Goal: Task Accomplishment & Management: Complete application form

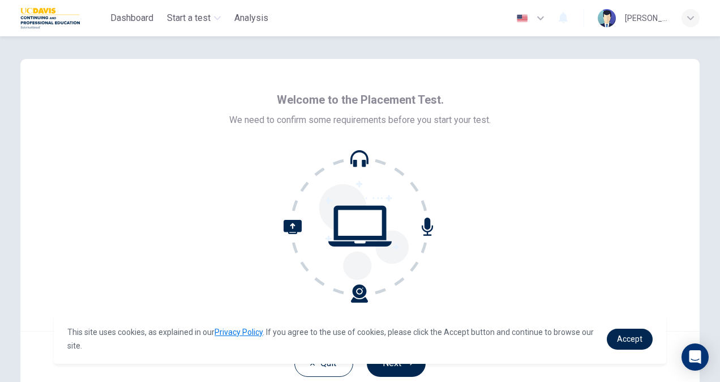
scroll to position [68, 0]
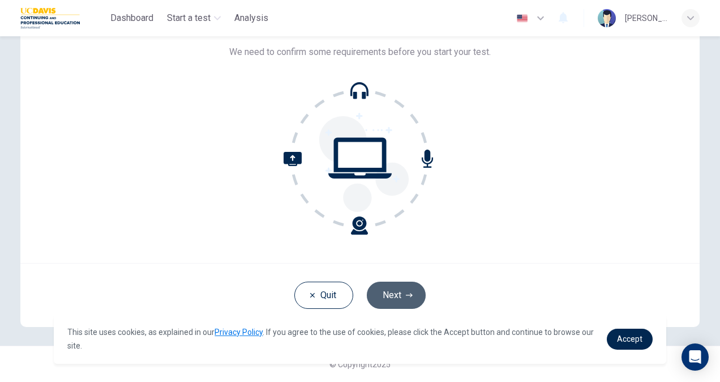
click at [392, 284] on button "Next" at bounding box center [396, 294] width 59 height 27
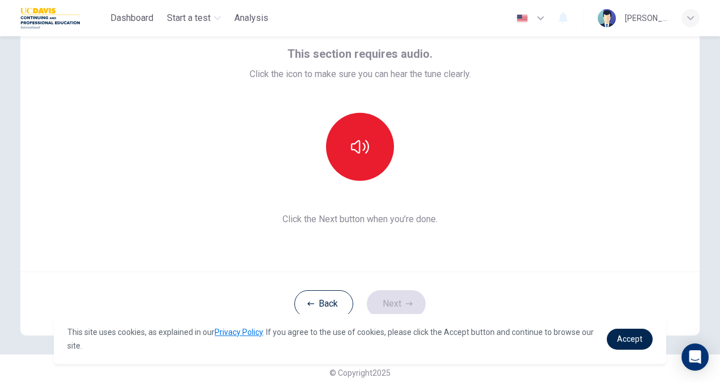
scroll to position [57, 0]
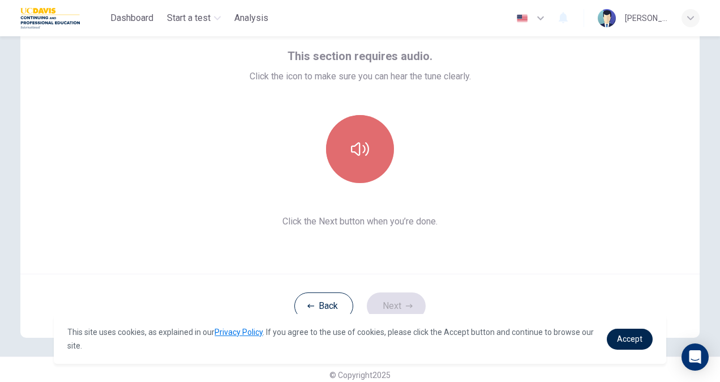
click at [372, 156] on button "button" at bounding box center [360, 149] width 68 height 68
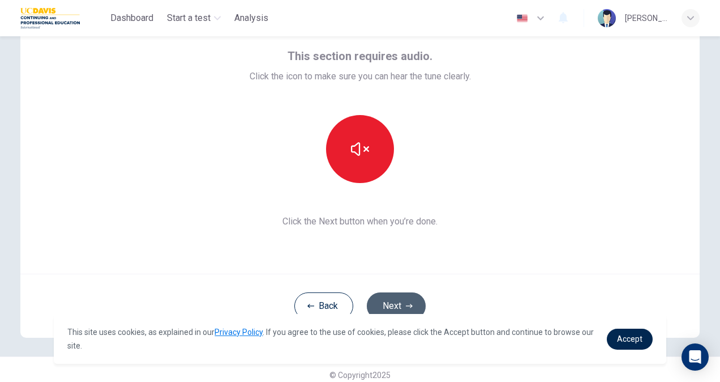
click at [386, 299] on button "Next" at bounding box center [396, 305] width 59 height 27
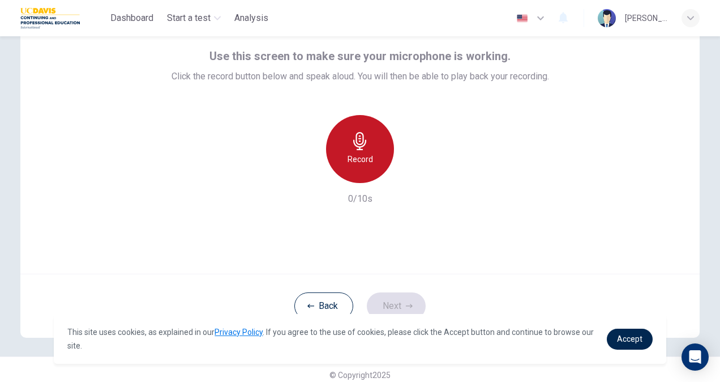
click at [348, 161] on h6 "Record" at bounding box center [360, 159] width 25 height 14
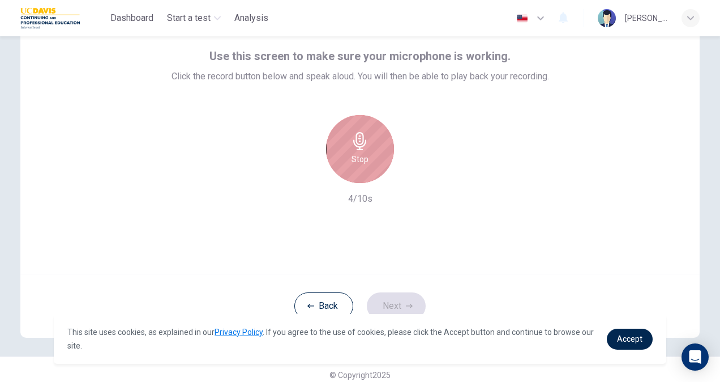
click at [347, 161] on div "Stop" at bounding box center [360, 149] width 68 height 68
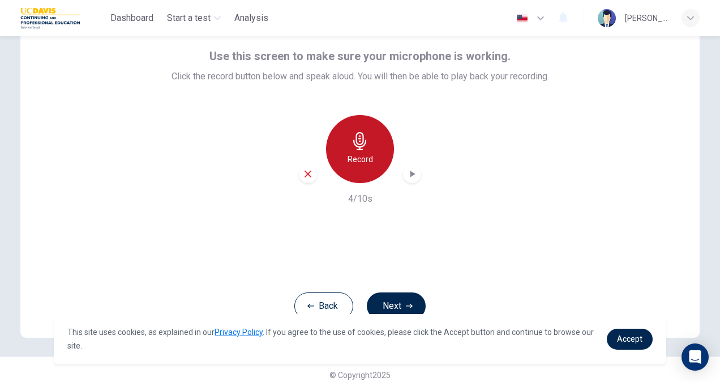
click at [348, 161] on h6 "Record" at bounding box center [360, 159] width 25 height 14
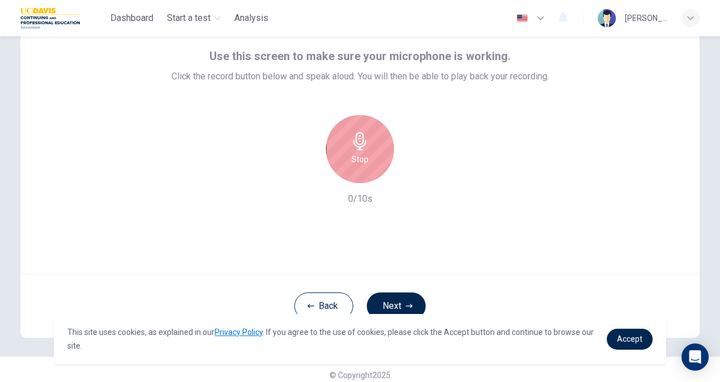
click at [347, 161] on div "Stop" at bounding box center [360, 149] width 68 height 68
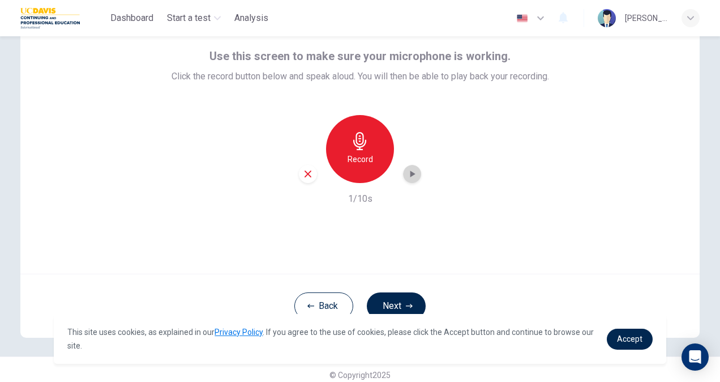
click at [411, 172] on icon "button" at bounding box center [412, 173] width 11 height 11
click at [413, 174] on icon "button" at bounding box center [412, 174] width 8 height 8
click at [398, 298] on button "Next" at bounding box center [396, 305] width 59 height 27
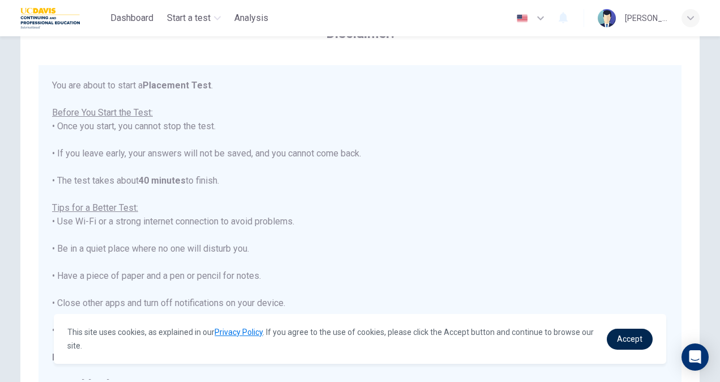
scroll to position [12, 0]
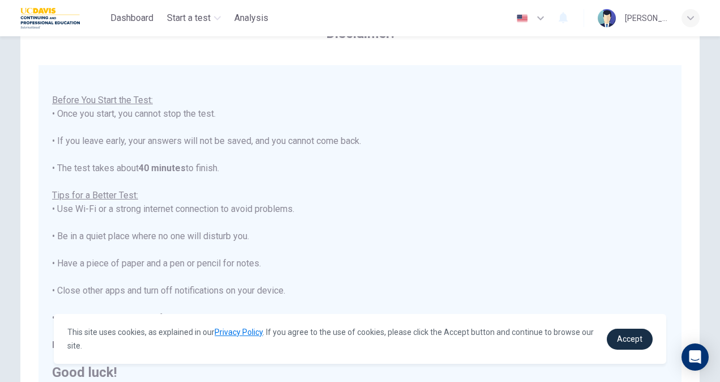
click at [639, 338] on span "Accept" at bounding box center [629, 338] width 25 height 9
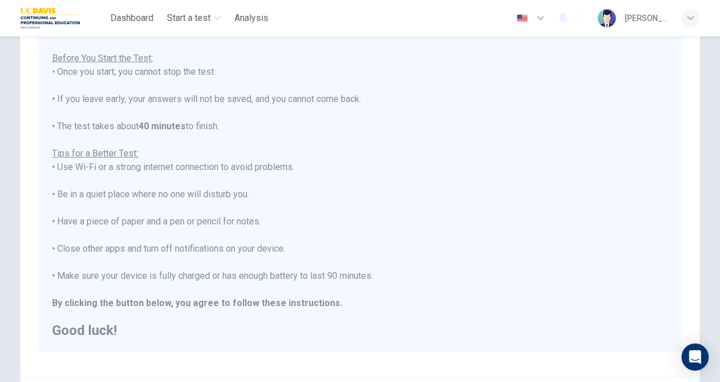
scroll to position [212, 0]
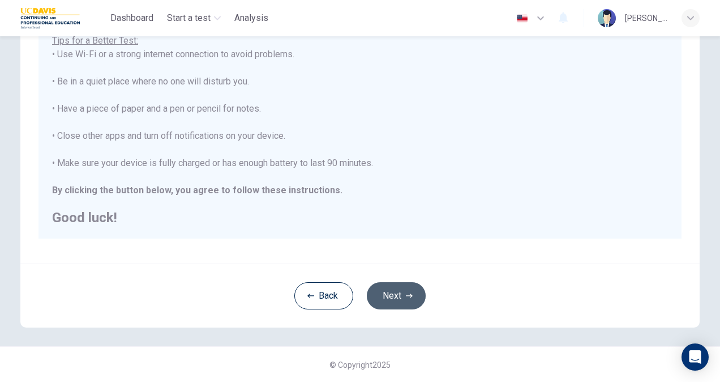
click at [399, 294] on button "Next" at bounding box center [396, 295] width 59 height 27
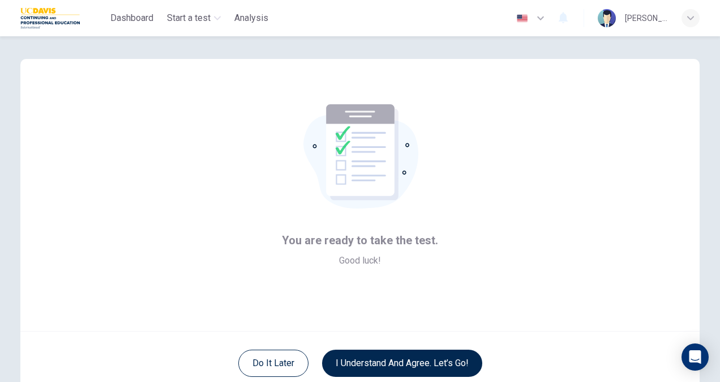
scroll to position [68, 0]
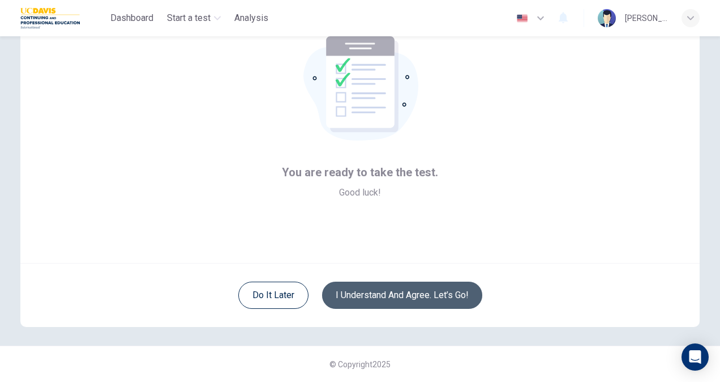
click at [369, 296] on button "I understand and agree. Let’s go!" at bounding box center [402, 294] width 160 height 27
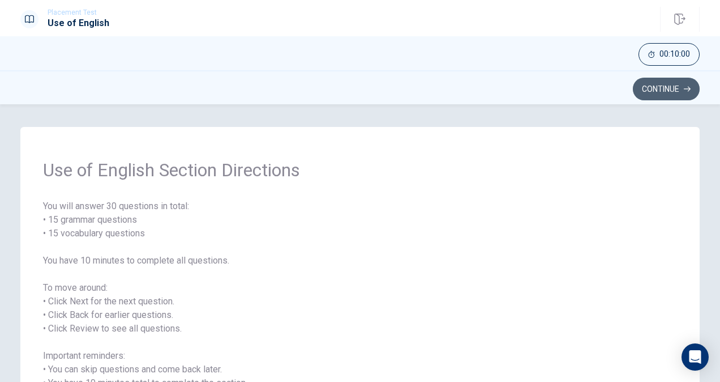
click at [674, 91] on button "Continue" at bounding box center [666, 89] width 67 height 23
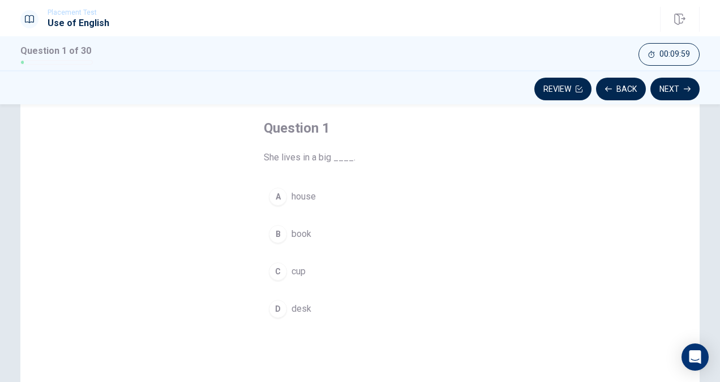
scroll to position [58, 0]
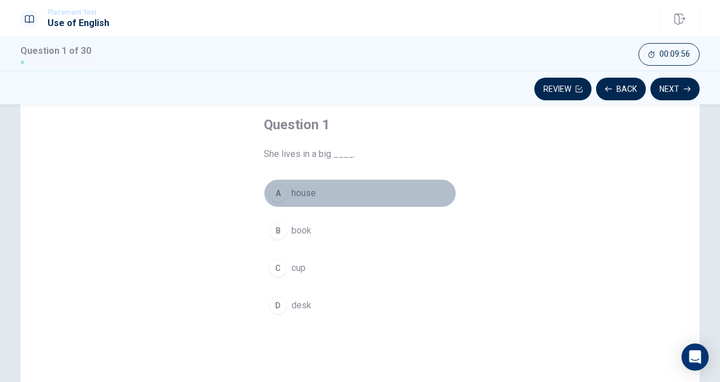
click at [276, 193] on div "A" at bounding box center [278, 193] width 18 height 18
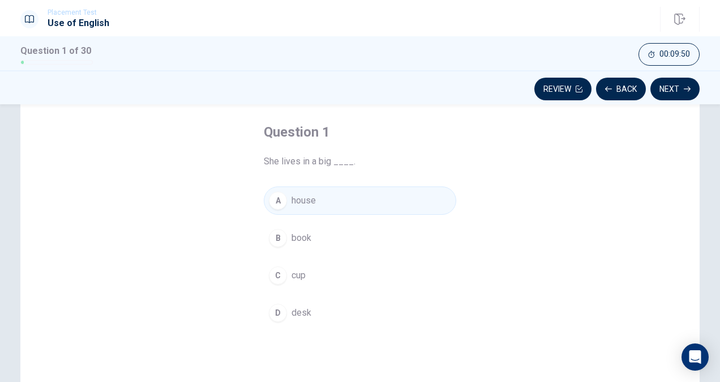
scroll to position [50, 0]
click at [669, 83] on button "Next" at bounding box center [675, 89] width 49 height 23
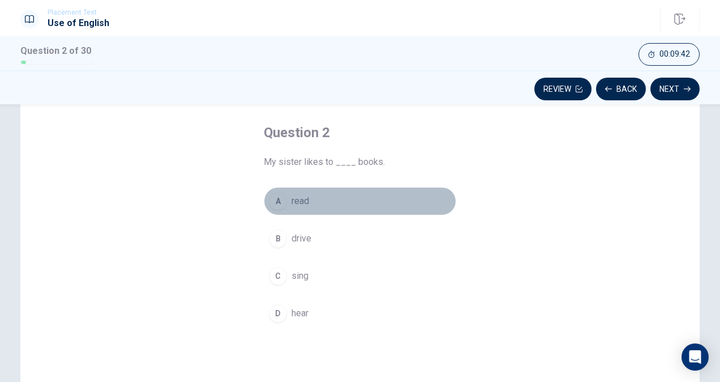
click at [277, 199] on div "A" at bounding box center [278, 201] width 18 height 18
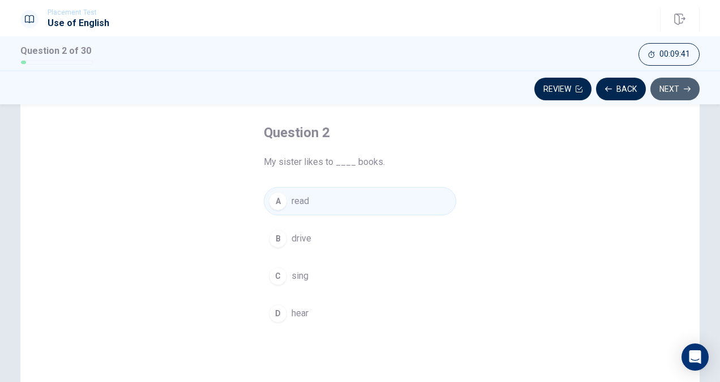
click at [667, 96] on button "Next" at bounding box center [675, 89] width 49 height 23
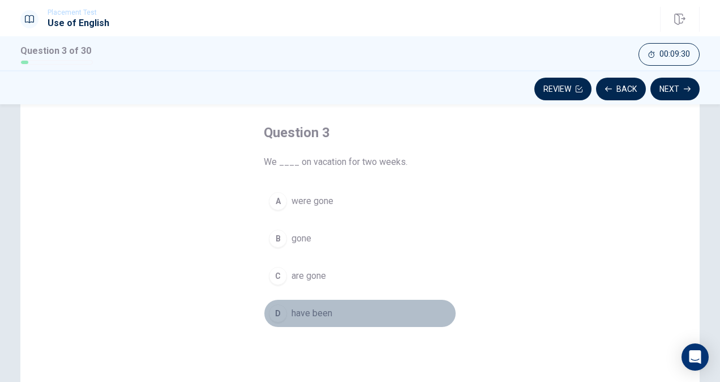
click at [277, 309] on div "D" at bounding box center [278, 313] width 18 height 18
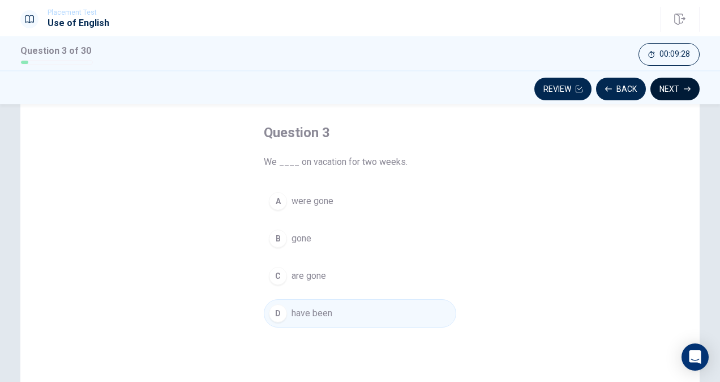
click at [687, 86] on icon "button" at bounding box center [687, 89] width 7 height 7
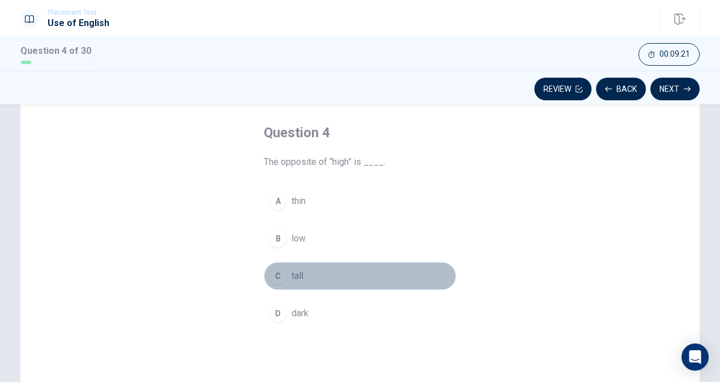
click at [275, 275] on div "C" at bounding box center [278, 276] width 18 height 18
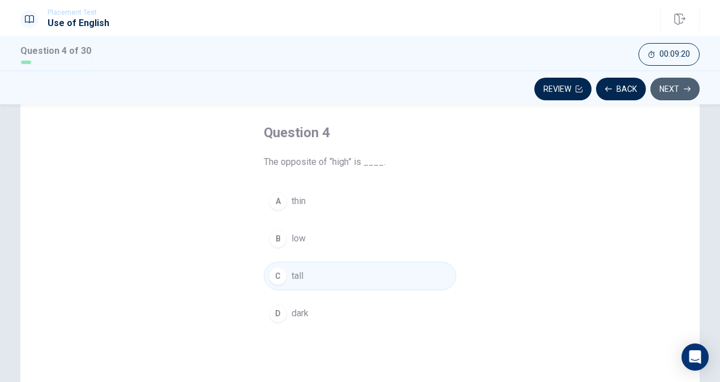
click at [666, 87] on button "Next" at bounding box center [675, 89] width 49 height 23
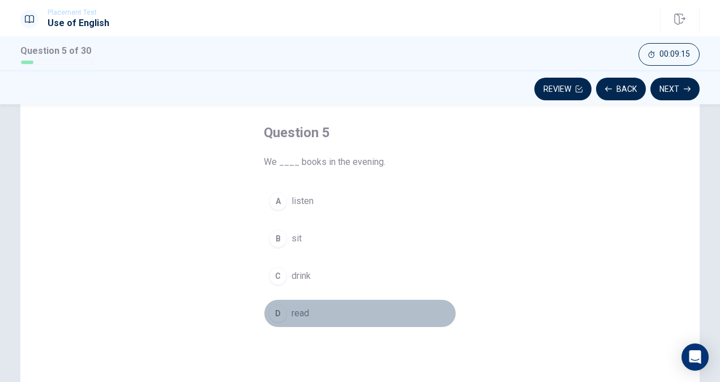
click at [275, 311] on div "D" at bounding box center [278, 313] width 18 height 18
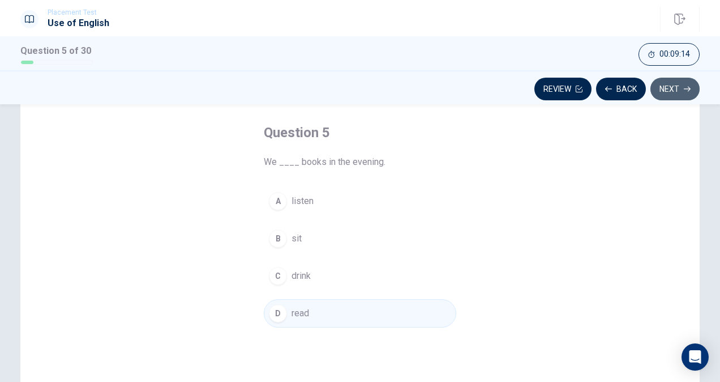
click at [681, 83] on button "Next" at bounding box center [675, 89] width 49 height 23
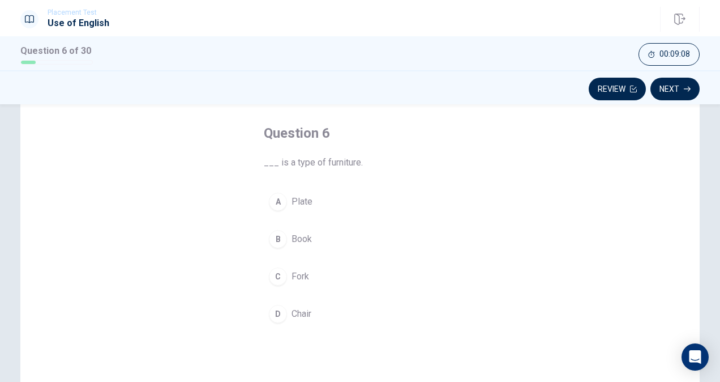
scroll to position [51, 0]
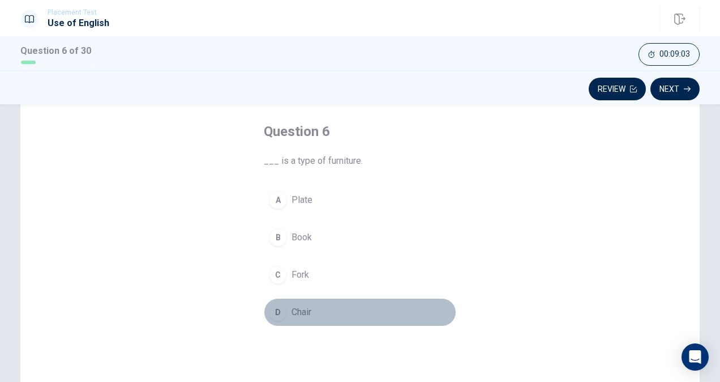
click at [281, 310] on div "D" at bounding box center [278, 312] width 18 height 18
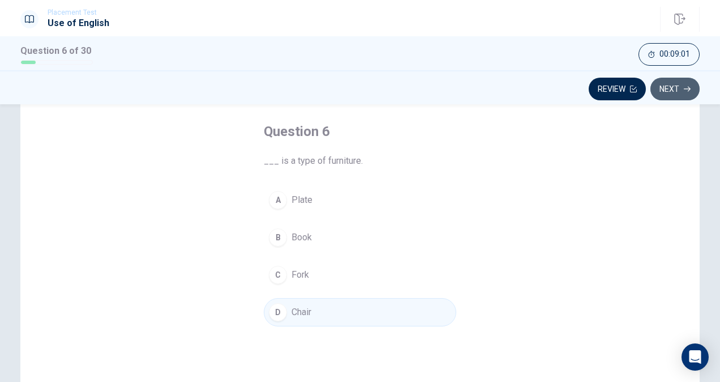
click at [684, 87] on icon "button" at bounding box center [687, 89] width 7 height 7
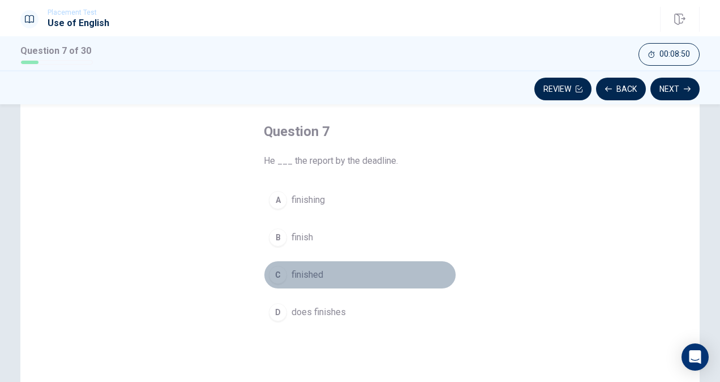
click at [275, 275] on div "C" at bounding box center [278, 275] width 18 height 18
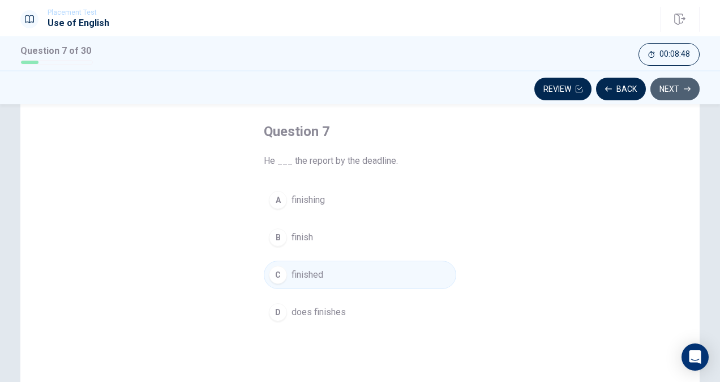
click at [669, 97] on button "Next" at bounding box center [675, 89] width 49 height 23
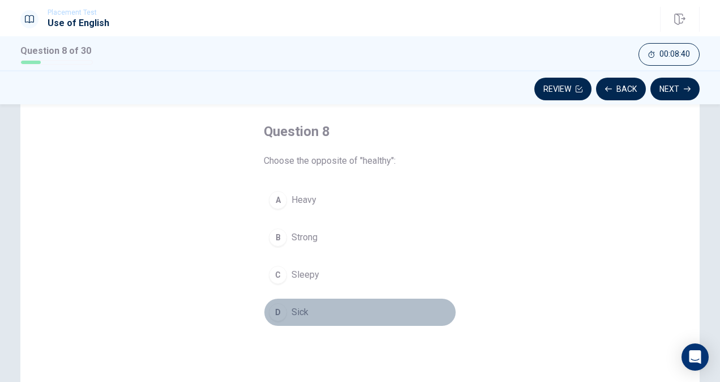
click at [276, 310] on div "D" at bounding box center [278, 312] width 18 height 18
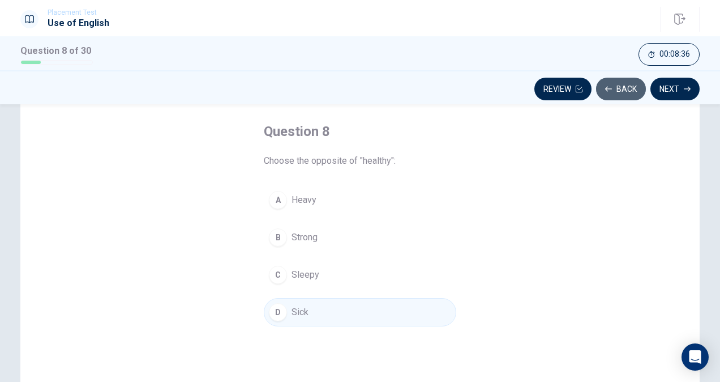
click at [621, 95] on button "Back" at bounding box center [621, 89] width 50 height 23
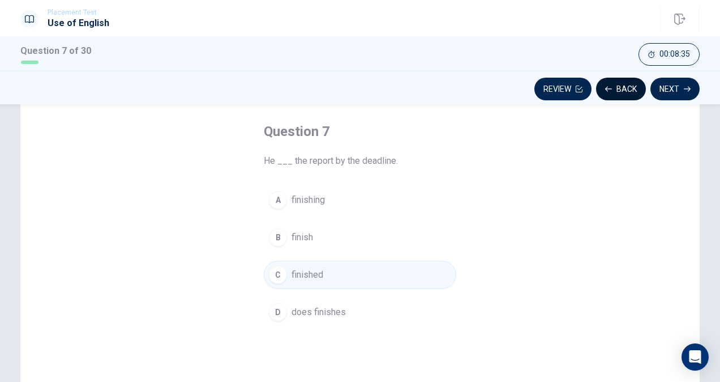
click at [621, 95] on button "Back" at bounding box center [621, 89] width 50 height 23
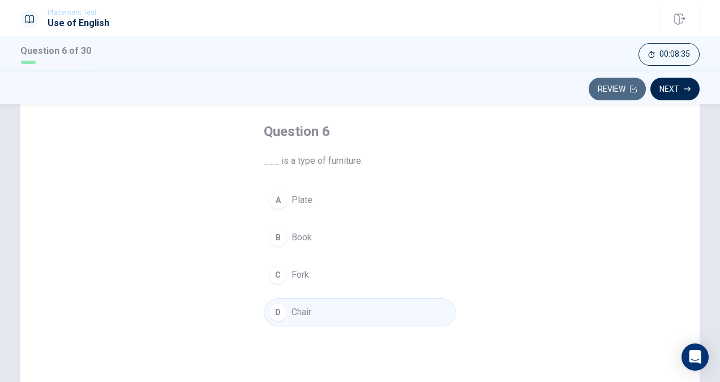
click at [621, 95] on button "Review" at bounding box center [617, 89] width 57 height 23
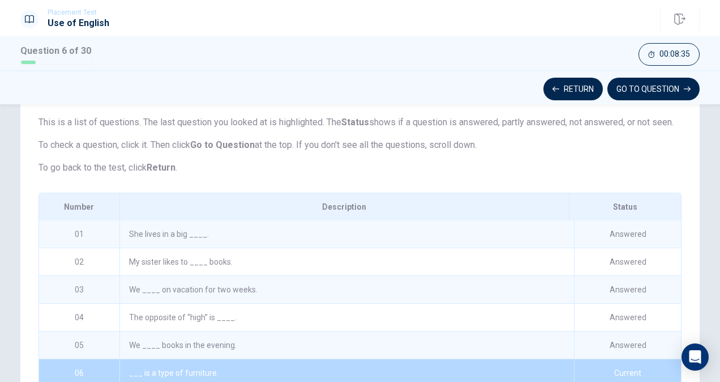
scroll to position [114, 0]
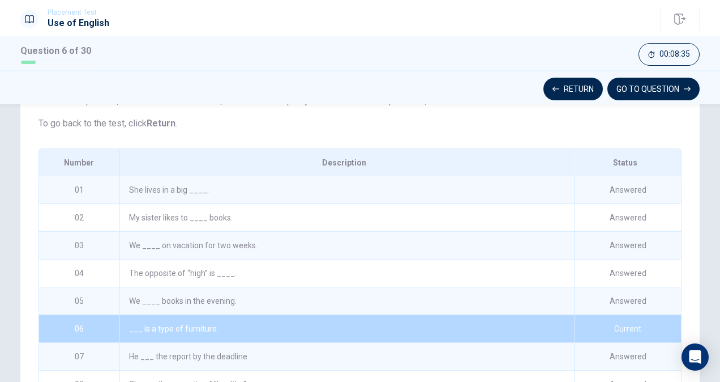
click at [621, 95] on button "GO TO QUESTION" at bounding box center [654, 89] width 92 height 23
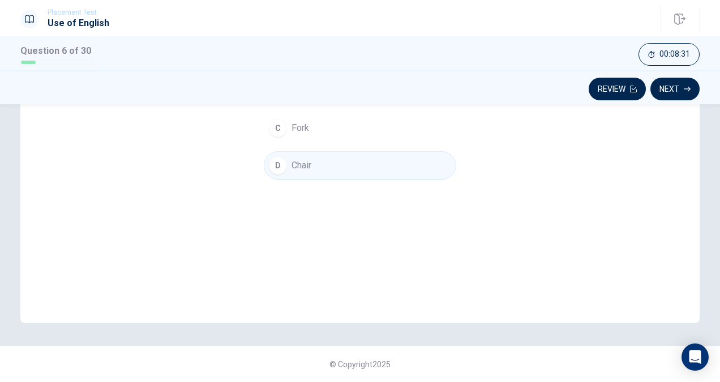
scroll to position [0, 0]
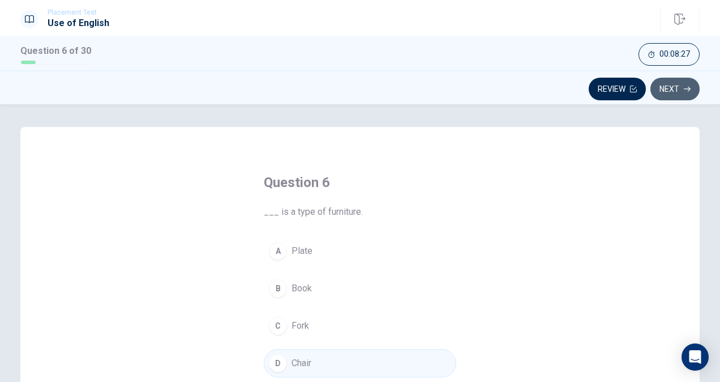
click at [689, 87] on icon "button" at bounding box center [687, 89] width 7 height 5
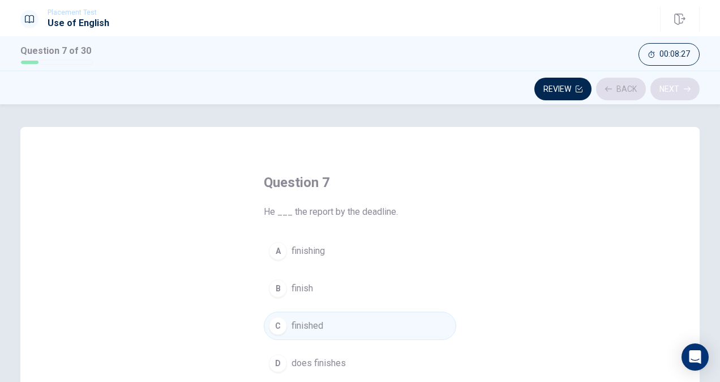
click at [689, 87] on div "Review Back Next" at bounding box center [360, 89] width 680 height 22
click at [689, 87] on icon "button" at bounding box center [687, 89] width 7 height 5
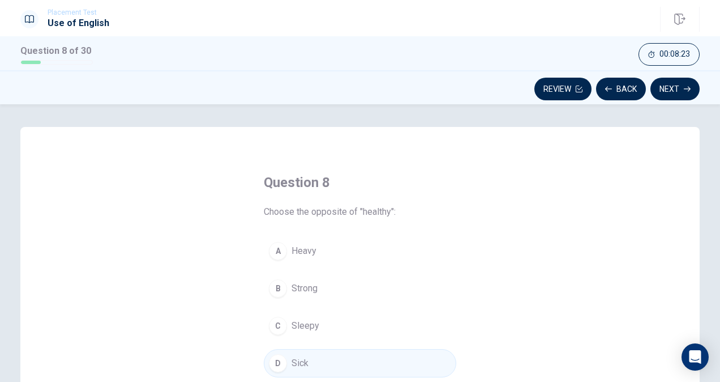
scroll to position [29, 0]
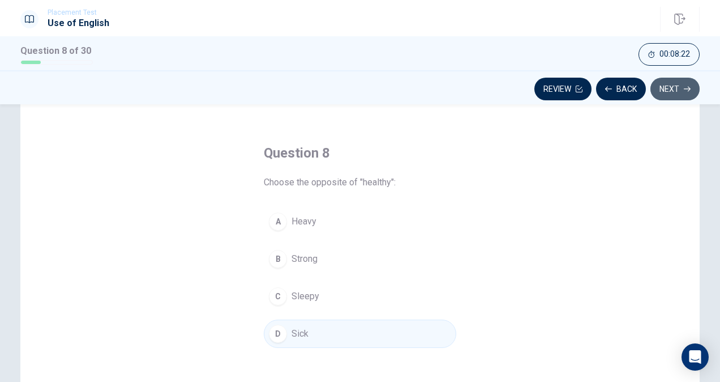
click at [680, 79] on button "Next" at bounding box center [675, 89] width 49 height 23
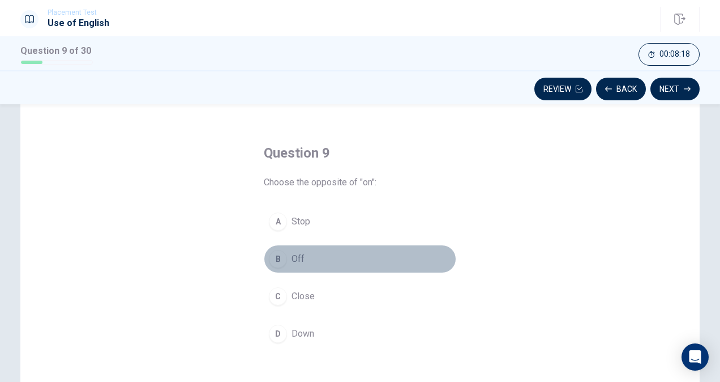
click at [279, 247] on button "B Off" at bounding box center [360, 259] width 193 height 28
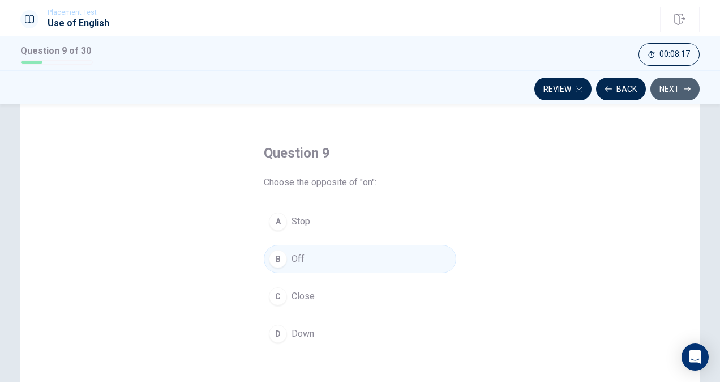
click at [682, 86] on button "Next" at bounding box center [675, 89] width 49 height 23
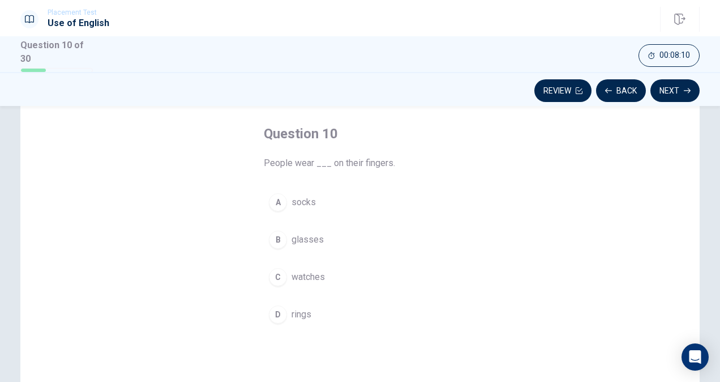
scroll to position [51, 0]
click at [275, 315] on div "D" at bounding box center [278, 314] width 18 height 18
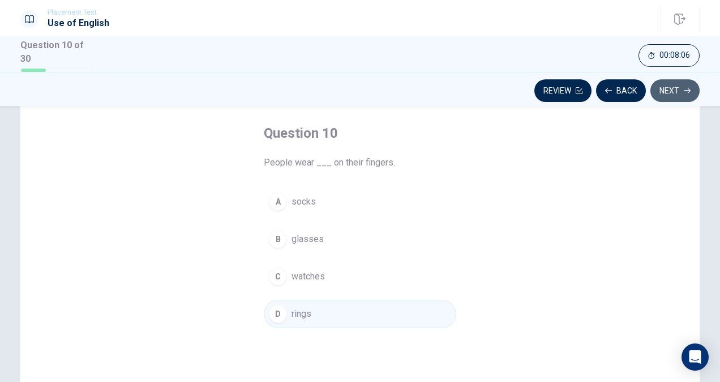
click at [665, 84] on button "Next" at bounding box center [675, 90] width 49 height 23
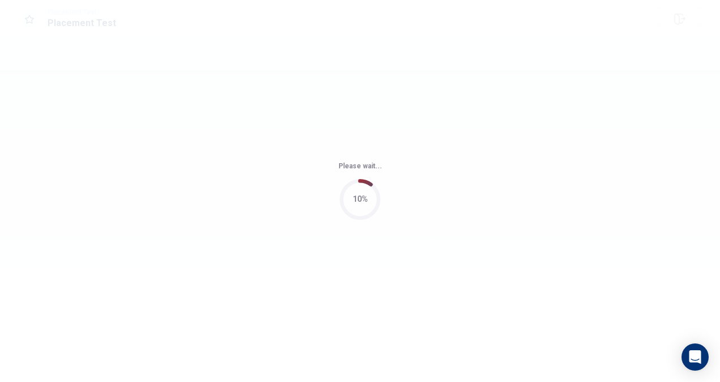
scroll to position [0, 0]
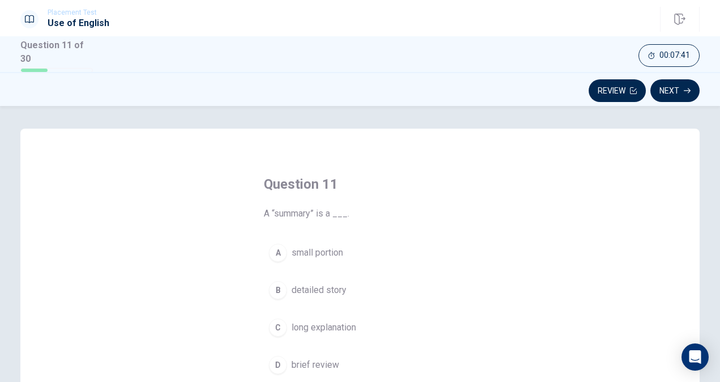
click at [272, 292] on div "B" at bounding box center [278, 290] width 18 height 18
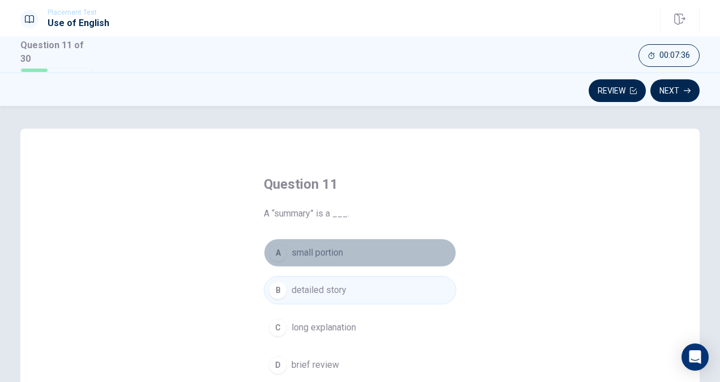
click at [276, 246] on div "A" at bounding box center [278, 252] width 18 height 18
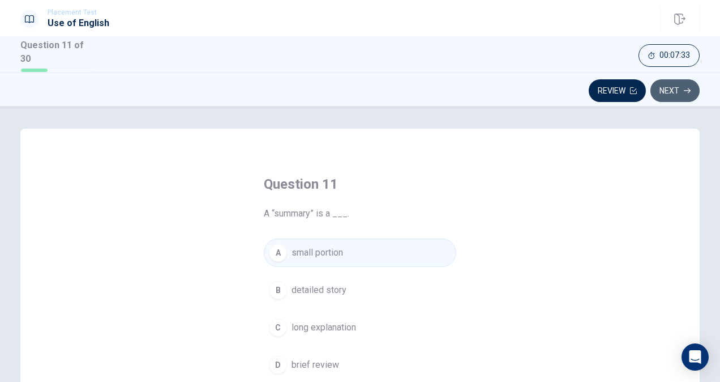
click at [676, 80] on button "Next" at bounding box center [675, 90] width 49 height 23
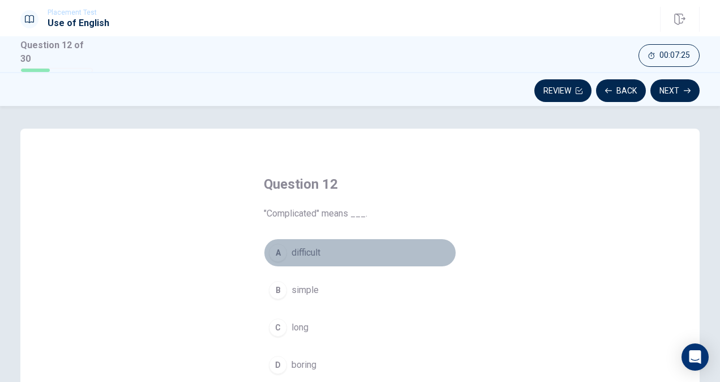
click at [274, 253] on div "A" at bounding box center [278, 252] width 18 height 18
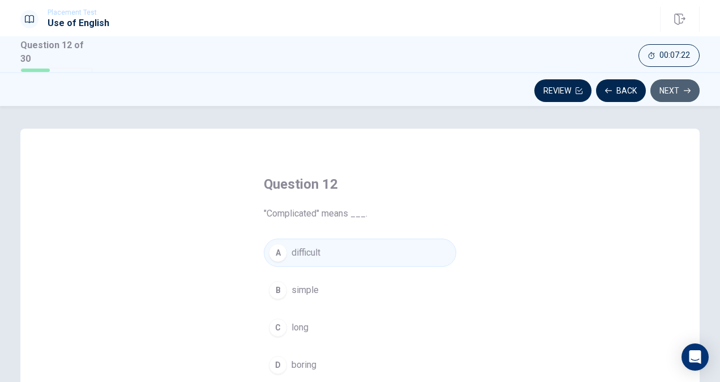
click at [685, 79] on button "Next" at bounding box center [675, 90] width 49 height 23
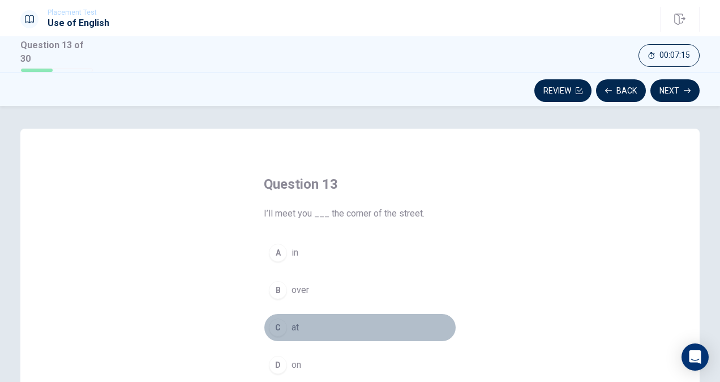
click at [282, 327] on div "C" at bounding box center [278, 327] width 18 height 18
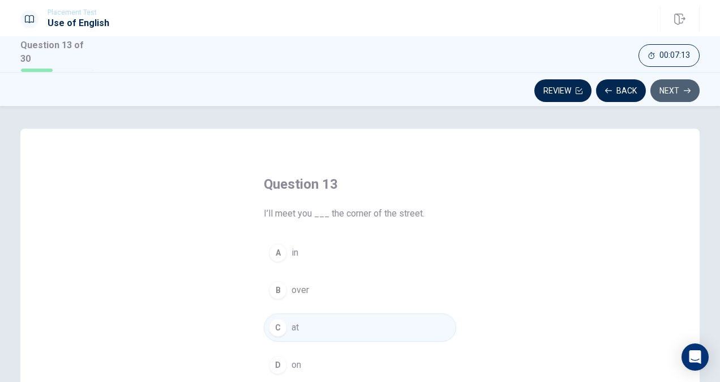
click at [682, 96] on button "Next" at bounding box center [675, 90] width 49 height 23
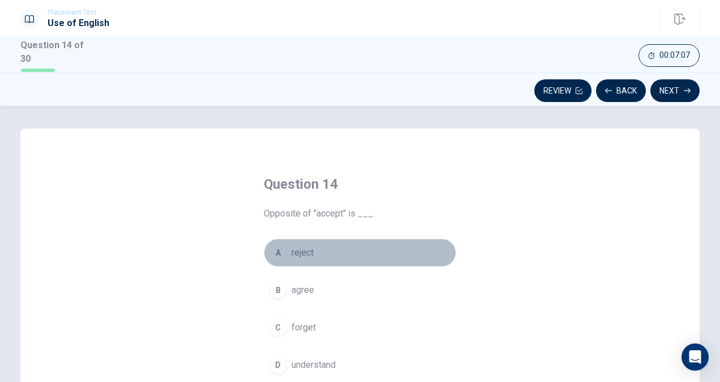
click at [280, 254] on div "A" at bounding box center [278, 252] width 18 height 18
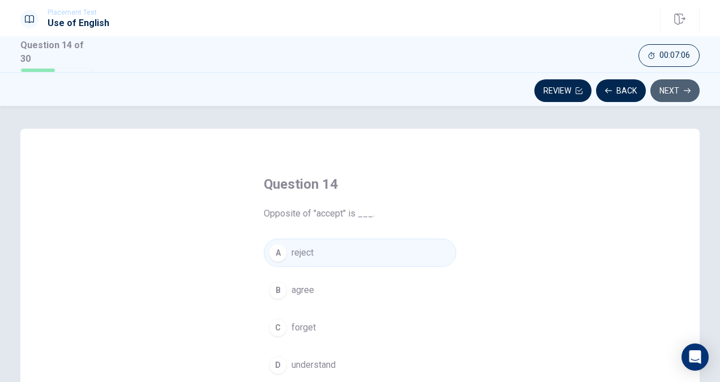
click at [685, 89] on icon "button" at bounding box center [687, 90] width 7 height 7
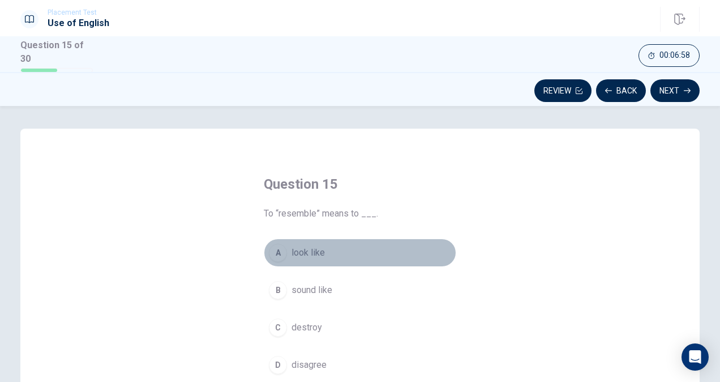
click at [277, 251] on div "A" at bounding box center [278, 252] width 18 height 18
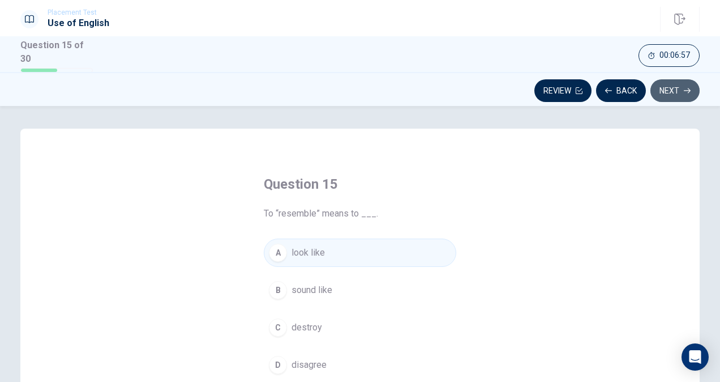
click at [665, 86] on button "Next" at bounding box center [675, 90] width 49 height 23
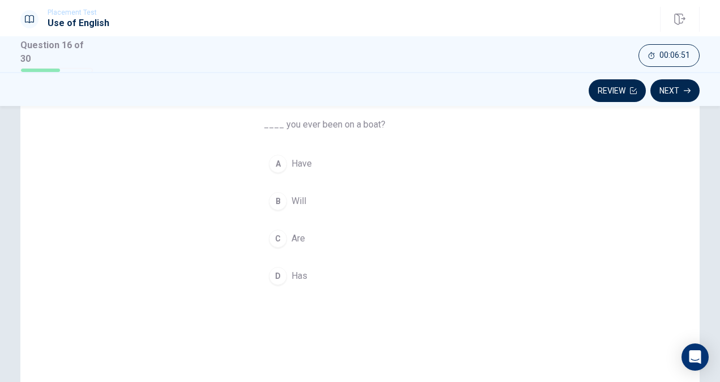
scroll to position [89, 0]
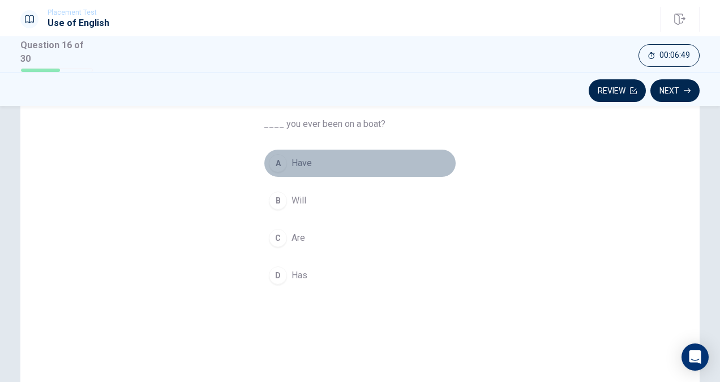
click at [269, 163] on div "A" at bounding box center [278, 163] width 18 height 18
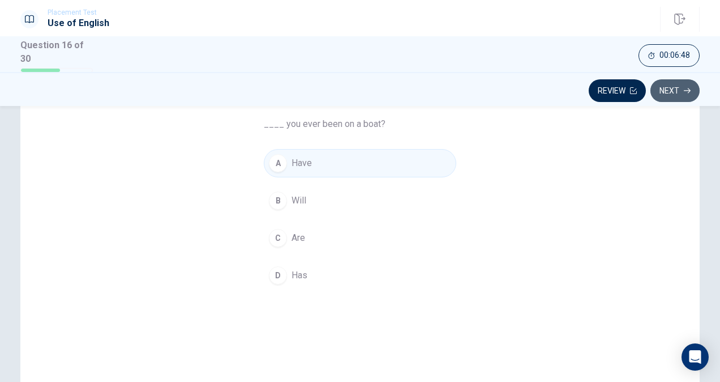
click at [676, 85] on button "Next" at bounding box center [675, 90] width 49 height 23
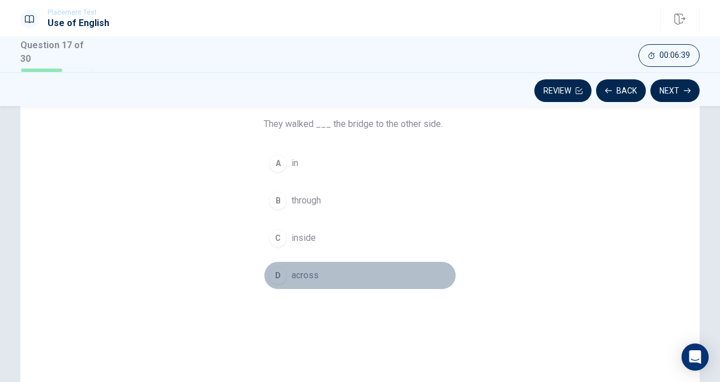
click at [279, 271] on div "D" at bounding box center [278, 275] width 18 height 18
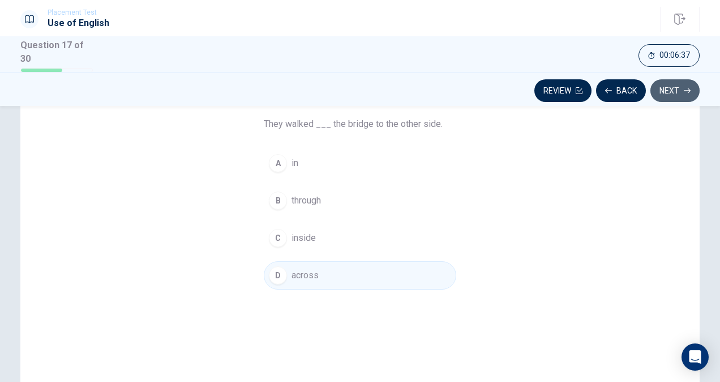
click at [666, 85] on button "Next" at bounding box center [675, 90] width 49 height 23
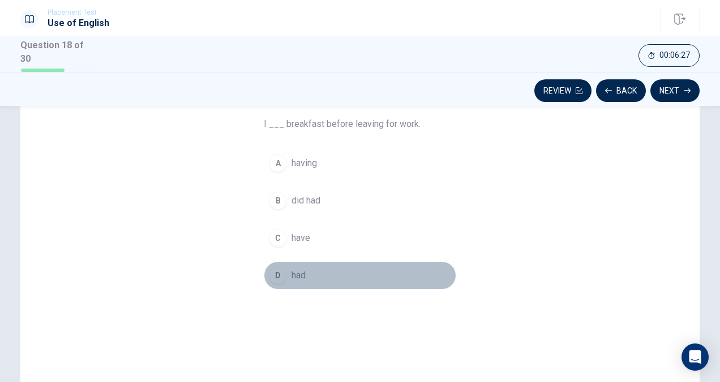
click at [275, 279] on div "D" at bounding box center [278, 275] width 18 height 18
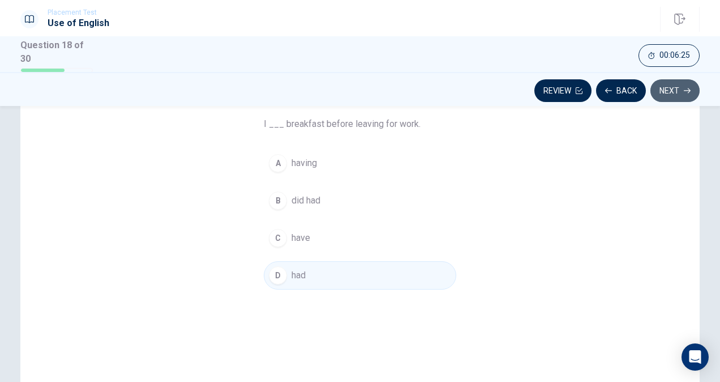
click at [670, 95] on button "Next" at bounding box center [675, 90] width 49 height 23
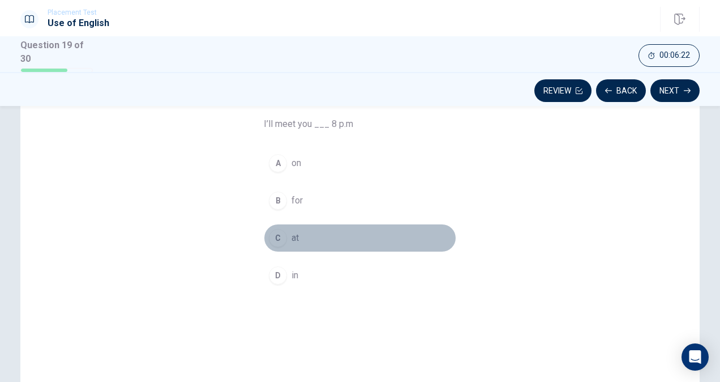
click at [275, 238] on div "C" at bounding box center [278, 238] width 18 height 18
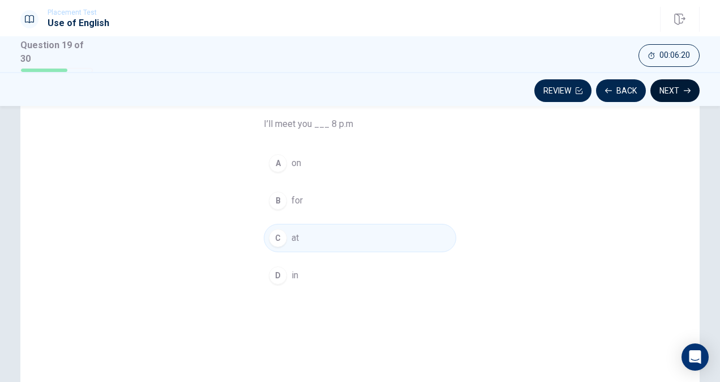
click at [677, 93] on button "Next" at bounding box center [675, 90] width 49 height 23
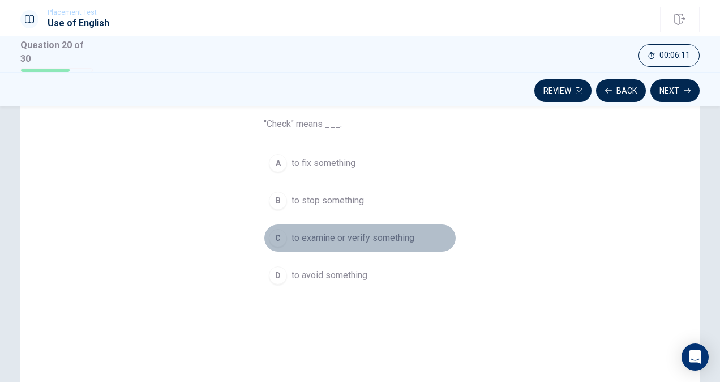
click at [272, 238] on div "C" at bounding box center [278, 238] width 18 height 18
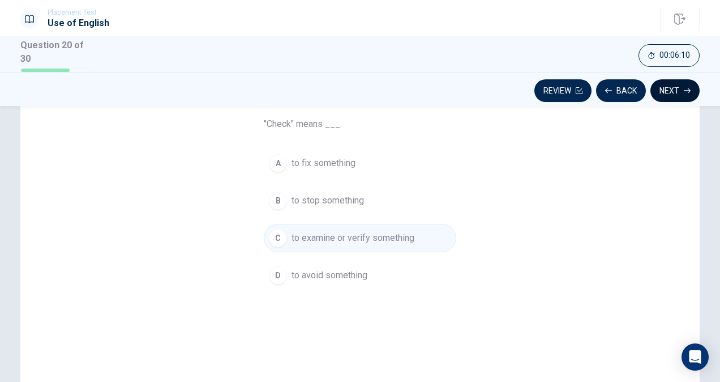
click at [657, 91] on button "Next" at bounding box center [675, 90] width 49 height 23
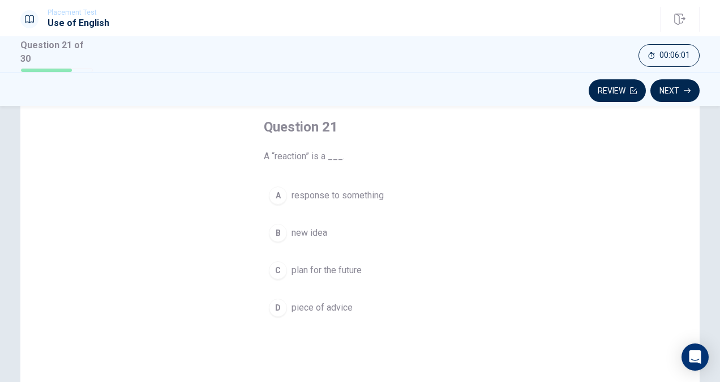
scroll to position [58, 0]
click at [287, 195] on button "A response to something" at bounding box center [360, 195] width 193 height 28
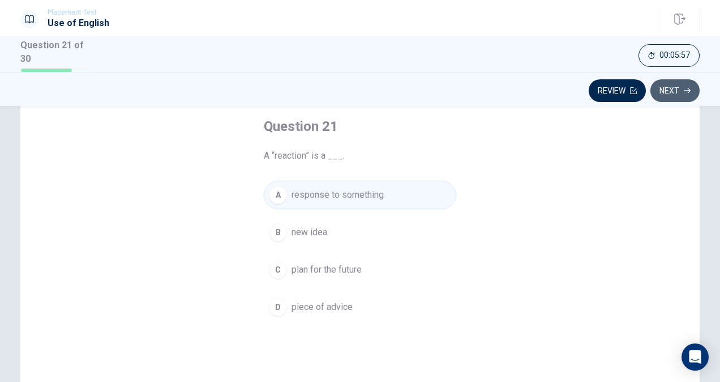
click at [664, 85] on button "Next" at bounding box center [675, 90] width 49 height 23
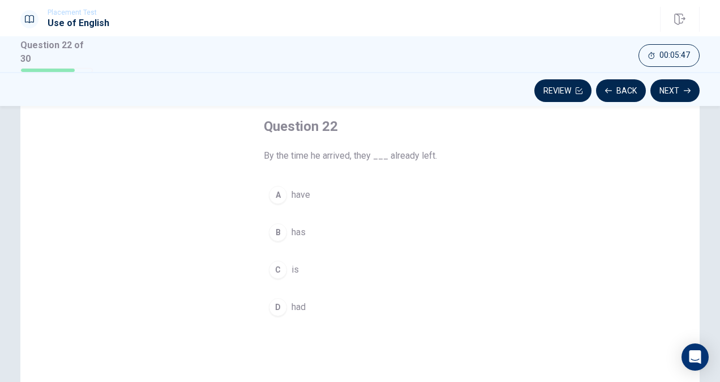
drag, startPoint x: 273, startPoint y: 301, endPoint x: 479, endPoint y: 183, distance: 237.7
click at [479, 183] on div "Question 22 By the time he arrived, they ___ already left. A have B has C is D …" at bounding box center [360, 268] width 680 height 394
click at [668, 87] on button "Next" at bounding box center [675, 90] width 49 height 23
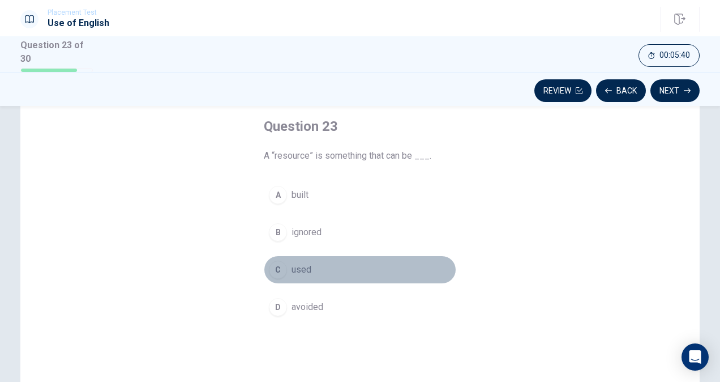
click at [270, 262] on div "C" at bounding box center [278, 269] width 18 height 18
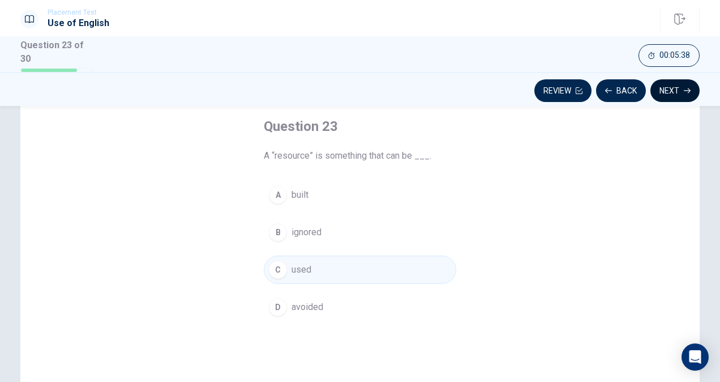
click at [667, 93] on button "Next" at bounding box center [675, 90] width 49 height 23
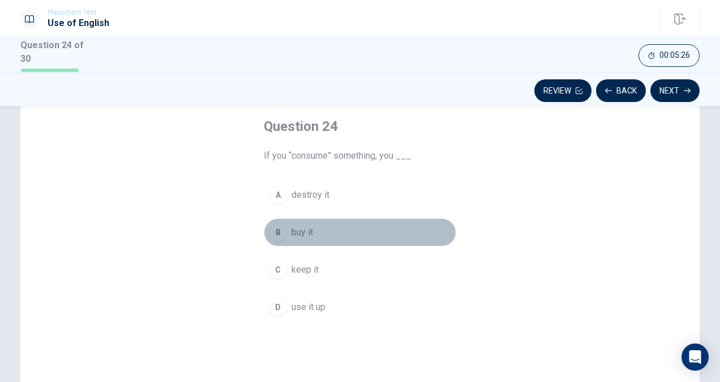
click at [276, 231] on div "B" at bounding box center [278, 232] width 18 height 18
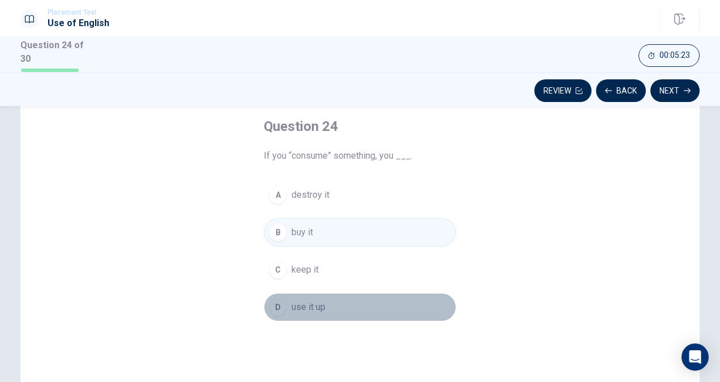
click at [279, 308] on div "D" at bounding box center [278, 307] width 18 height 18
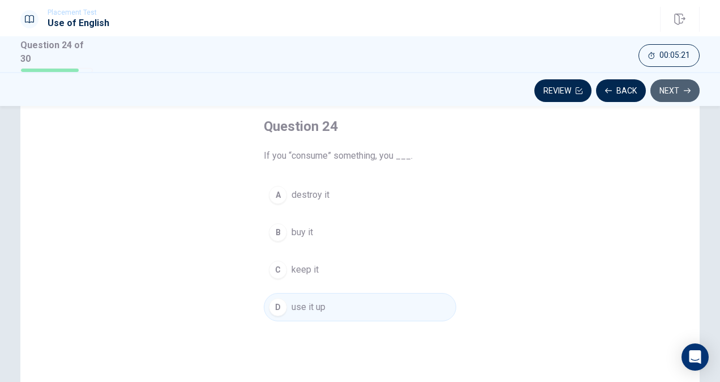
click at [686, 87] on icon "button" at bounding box center [687, 90] width 7 height 7
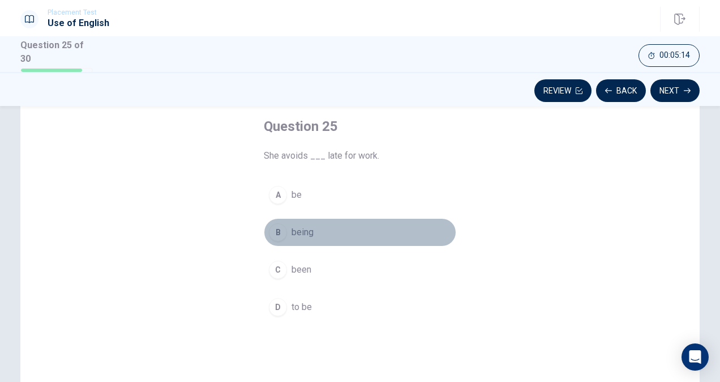
drag, startPoint x: 276, startPoint y: 234, endPoint x: 528, endPoint y: 134, distance: 270.7
click at [528, 134] on div "Question 25 She avoids ___ late for work. A be B being C been D to be" at bounding box center [360, 268] width 680 height 394
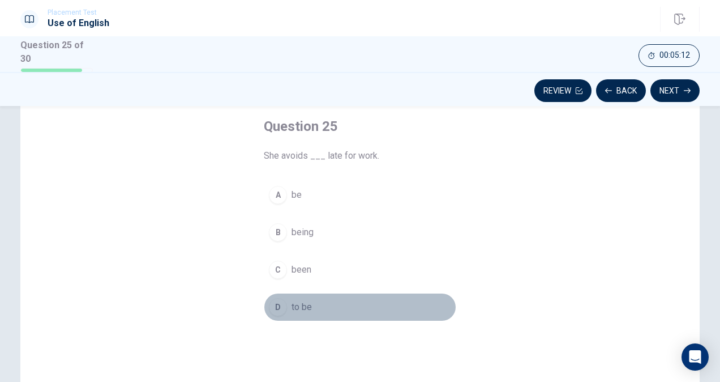
click at [271, 304] on div "D" at bounding box center [278, 307] width 18 height 18
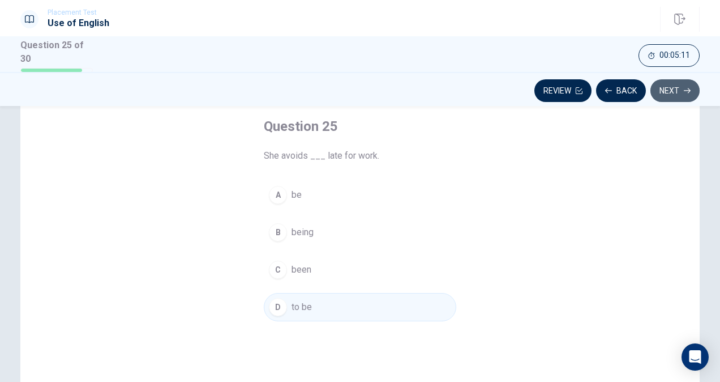
click at [686, 87] on icon "button" at bounding box center [687, 90] width 7 height 7
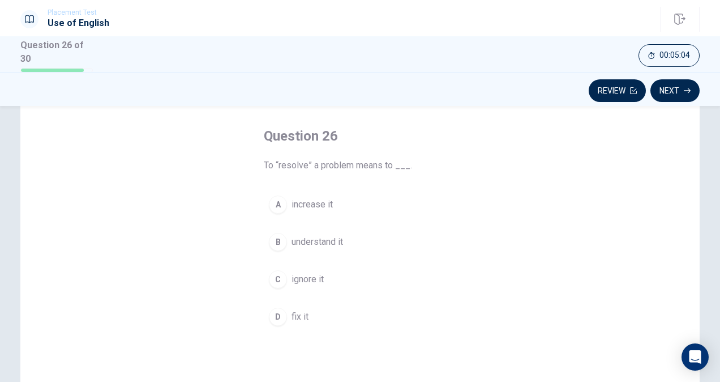
scroll to position [49, 0]
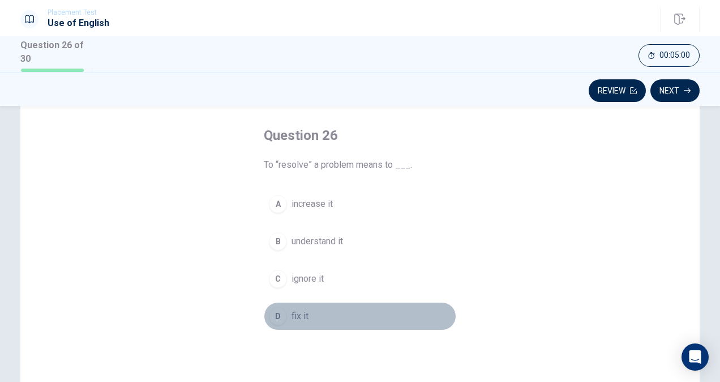
click at [276, 319] on div "D" at bounding box center [278, 316] width 18 height 18
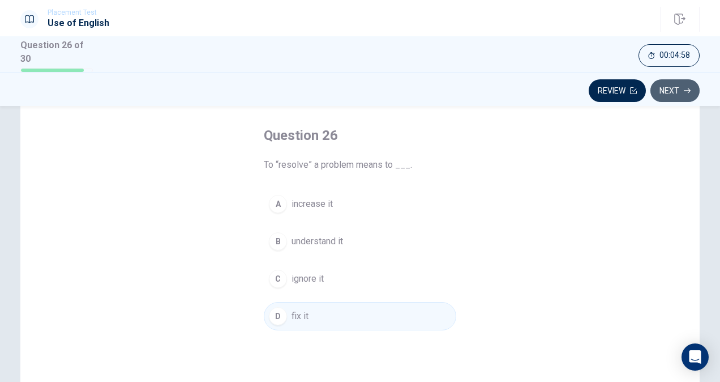
click at [681, 91] on button "Next" at bounding box center [675, 90] width 49 height 23
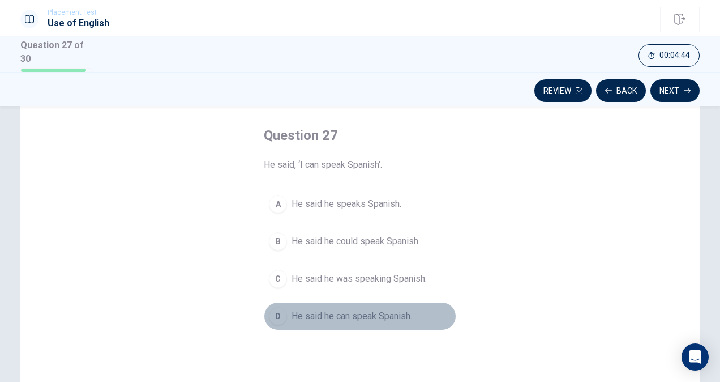
click at [270, 317] on div "D" at bounding box center [278, 316] width 18 height 18
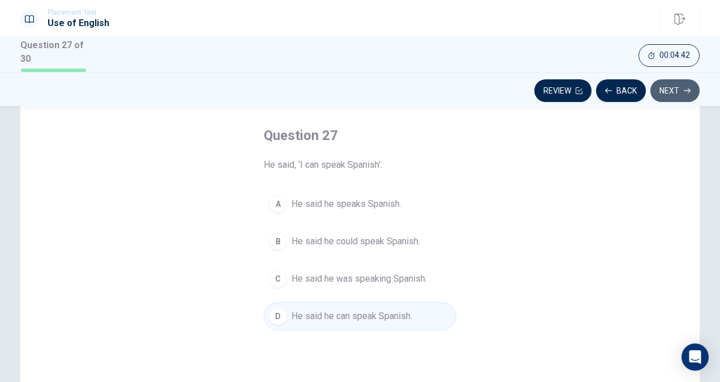
click at [674, 85] on button "Next" at bounding box center [675, 90] width 49 height 23
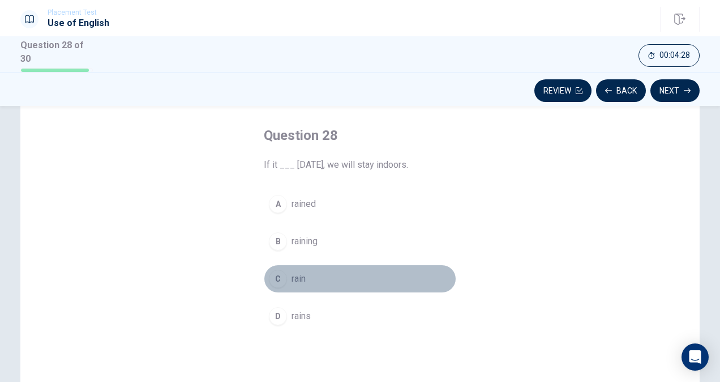
click at [277, 277] on div "C" at bounding box center [278, 279] width 18 height 18
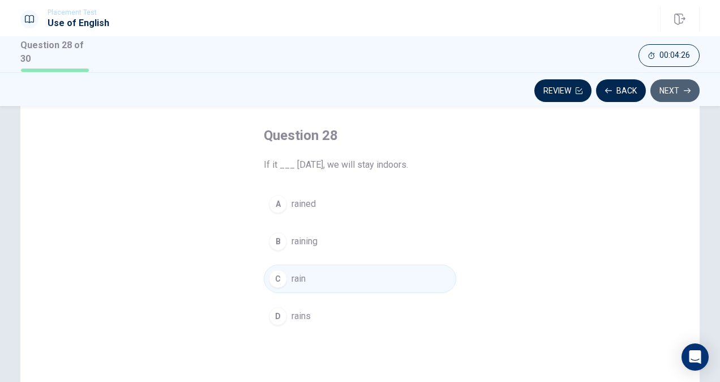
click at [672, 85] on button "Next" at bounding box center [675, 90] width 49 height 23
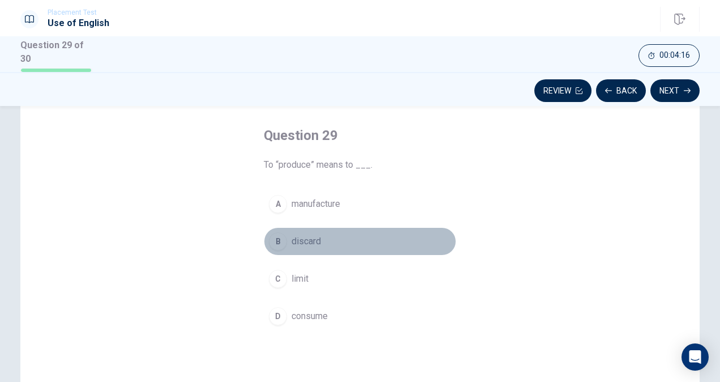
click at [272, 236] on div "B" at bounding box center [278, 241] width 18 height 18
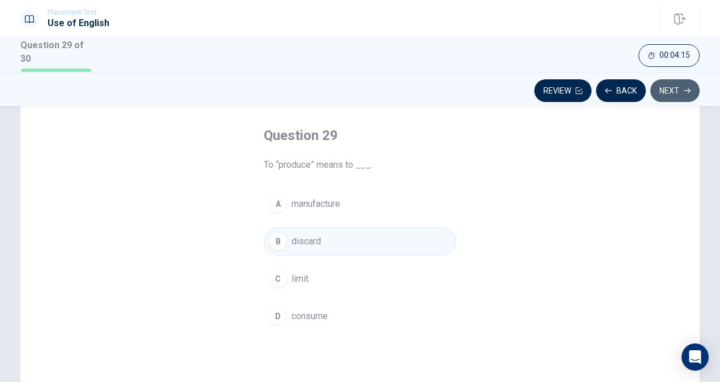
click at [671, 87] on button "Next" at bounding box center [675, 90] width 49 height 23
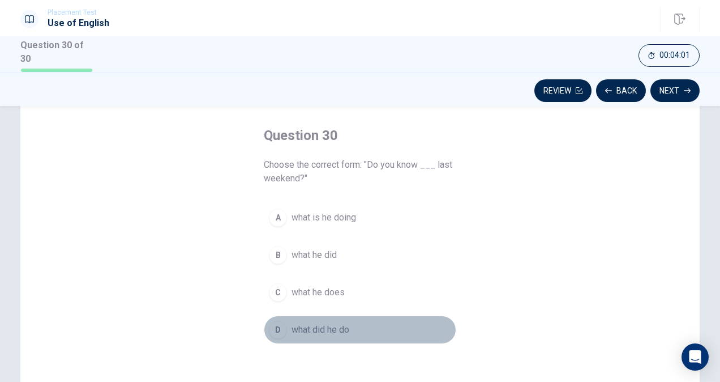
click at [274, 330] on div "D" at bounding box center [278, 330] width 18 height 18
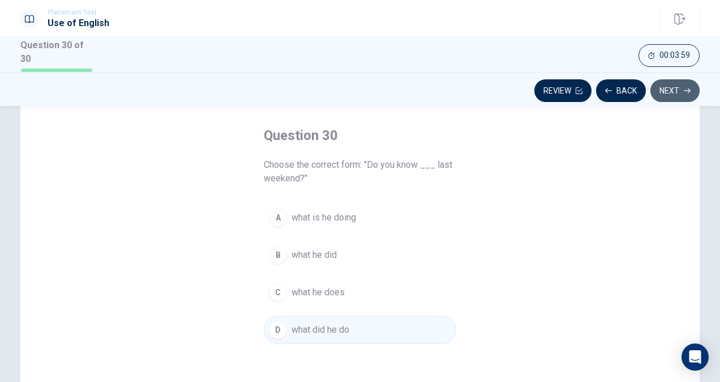
click at [691, 84] on button "Next" at bounding box center [675, 90] width 49 height 23
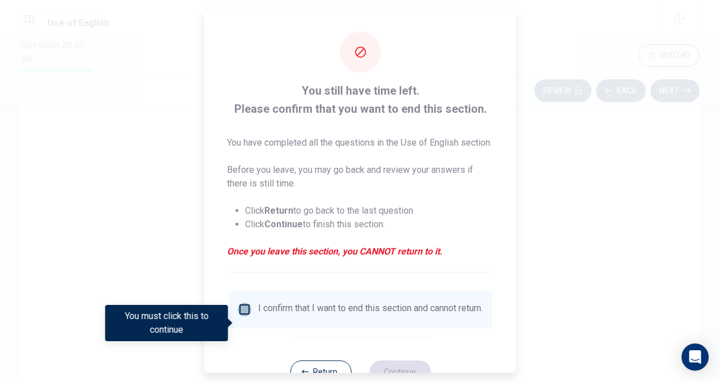
click at [245, 316] on input "You must click this to continue" at bounding box center [245, 309] width 14 height 14
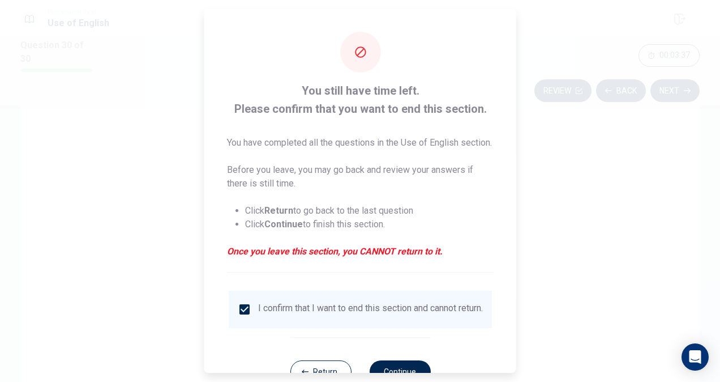
scroll to position [54, 0]
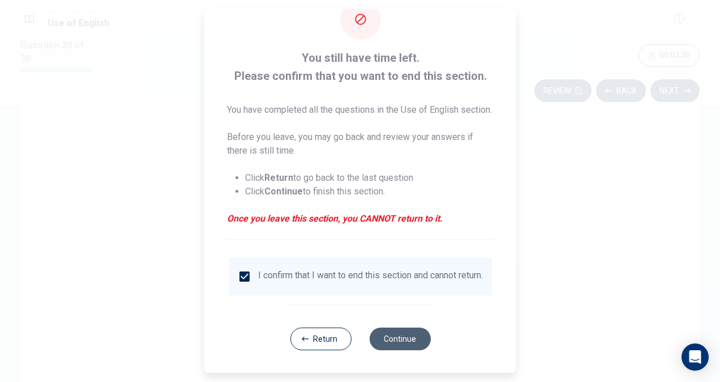
click at [393, 342] on button "Continue" at bounding box center [399, 338] width 61 height 23
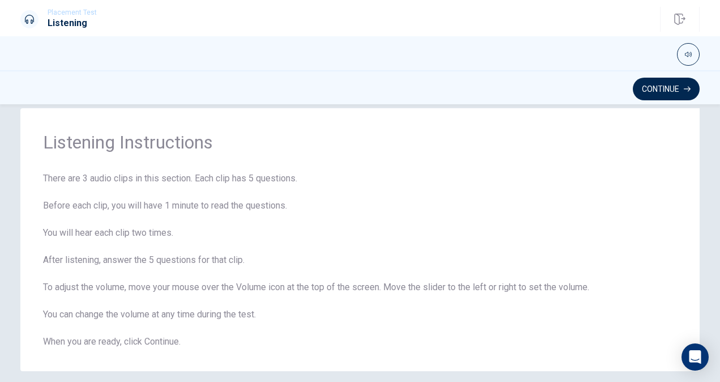
scroll to position [18, 0]
click at [675, 93] on button "Continue" at bounding box center [666, 89] width 67 height 23
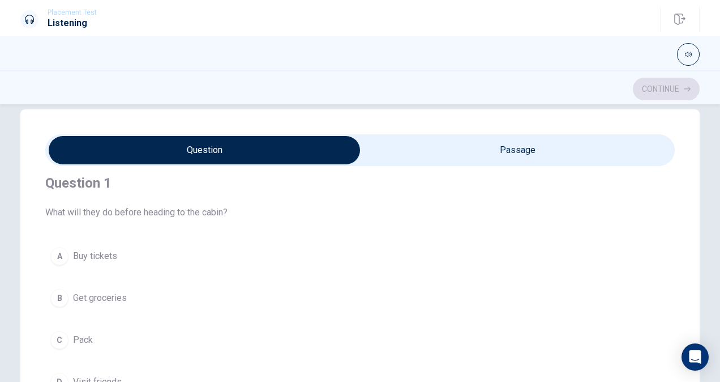
scroll to position [13, 0]
click at [478, 150] on input "checkbox" at bounding box center [204, 150] width 945 height 28
checkbox input "true"
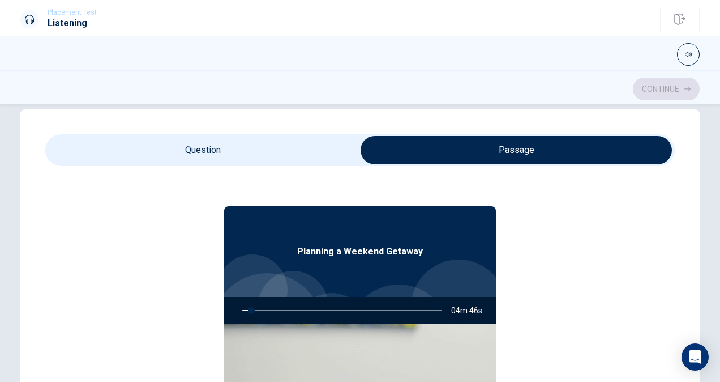
type input "5"
click at [318, 140] on input "checkbox" at bounding box center [516, 150] width 945 height 28
checkbox input "false"
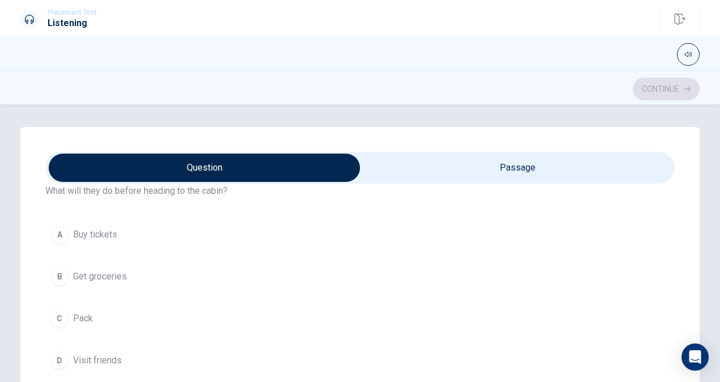
scroll to position [50, 0]
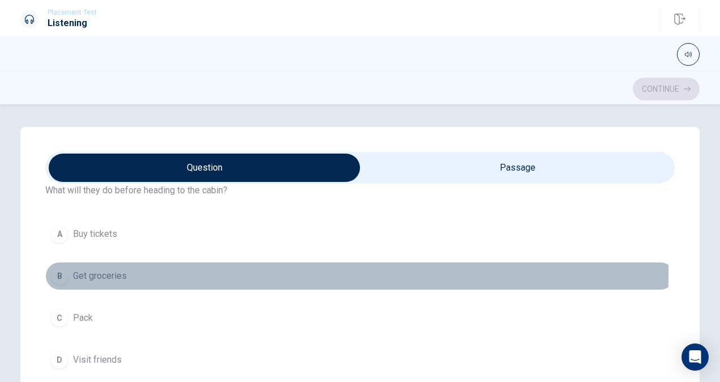
click at [62, 273] on div "B" at bounding box center [59, 276] width 18 height 18
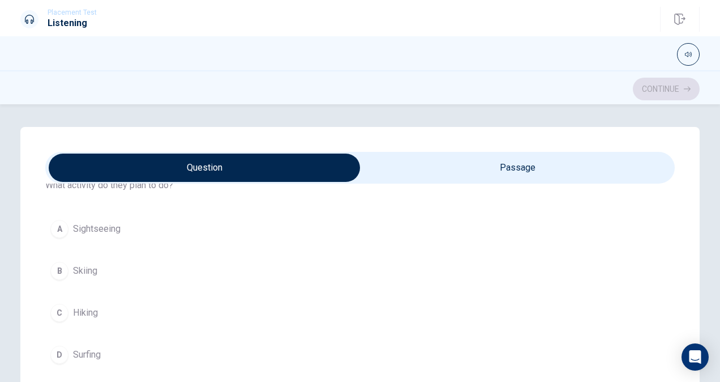
scroll to position [573, 0]
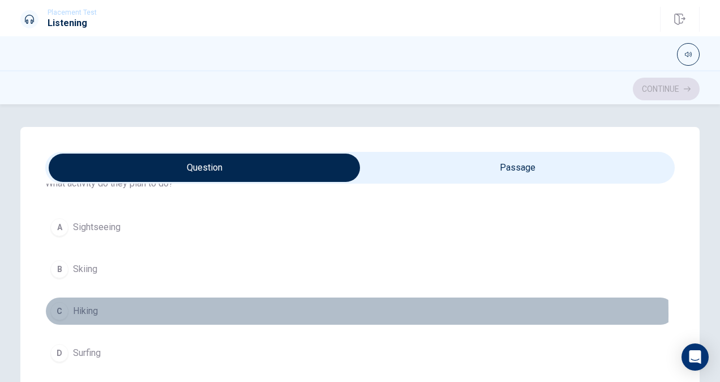
click at [54, 310] on div "C" at bounding box center [59, 311] width 18 height 18
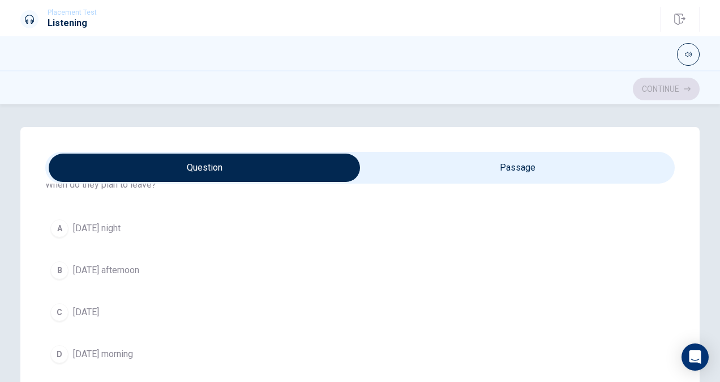
scroll to position [823, 0]
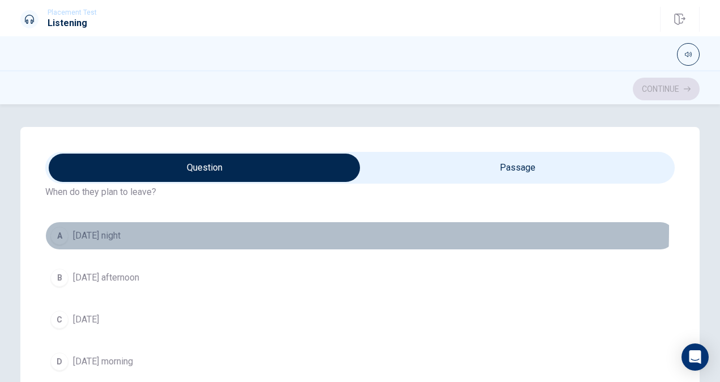
click at [59, 227] on div "A" at bounding box center [59, 236] width 18 height 18
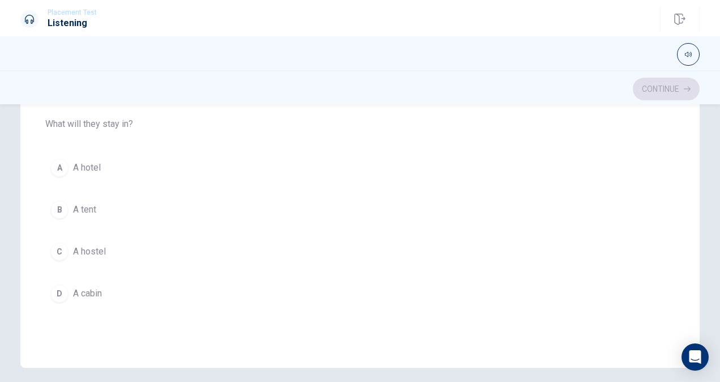
scroll to position [161, 0]
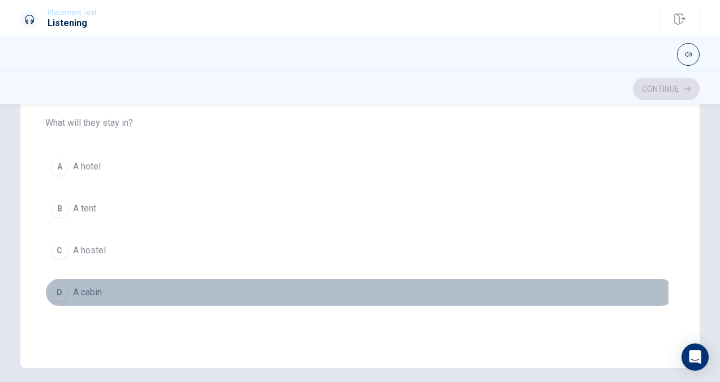
click at [52, 293] on div "D" at bounding box center [59, 292] width 18 height 18
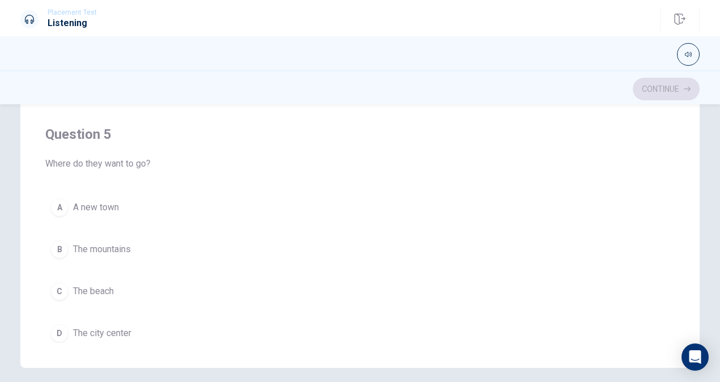
scroll to position [909, 0]
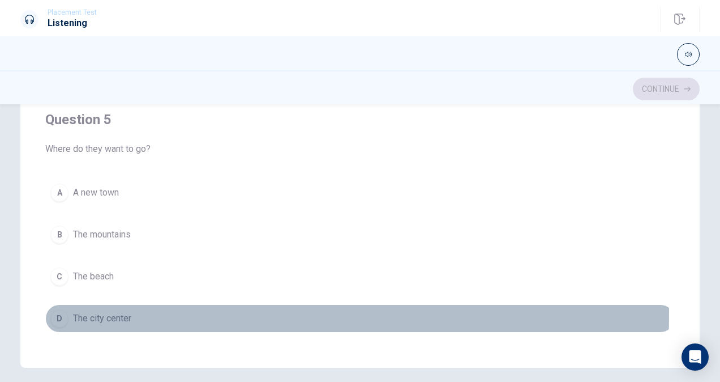
click at [57, 309] on div "D" at bounding box center [59, 318] width 18 height 18
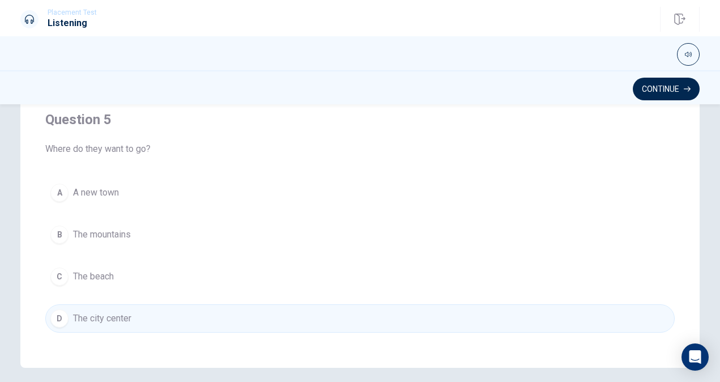
click at [63, 228] on div "B" at bounding box center [59, 234] width 18 height 18
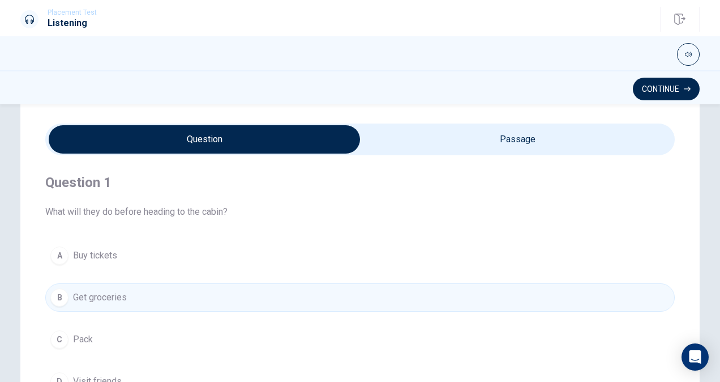
scroll to position [0, 0]
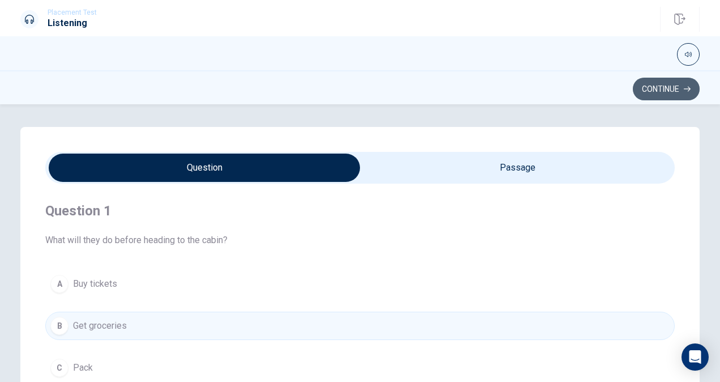
click at [659, 81] on button "Continue" at bounding box center [666, 89] width 67 height 23
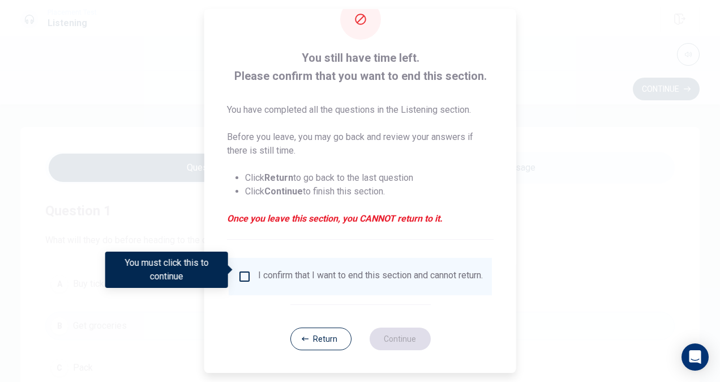
scroll to position [40, 0]
click at [314, 334] on button "Return" at bounding box center [320, 338] width 61 height 23
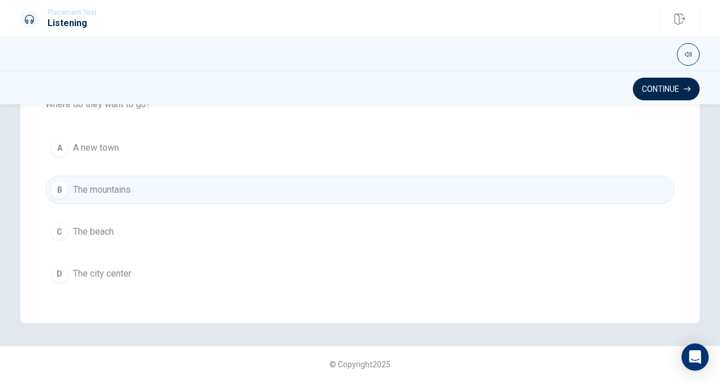
scroll to position [0, 0]
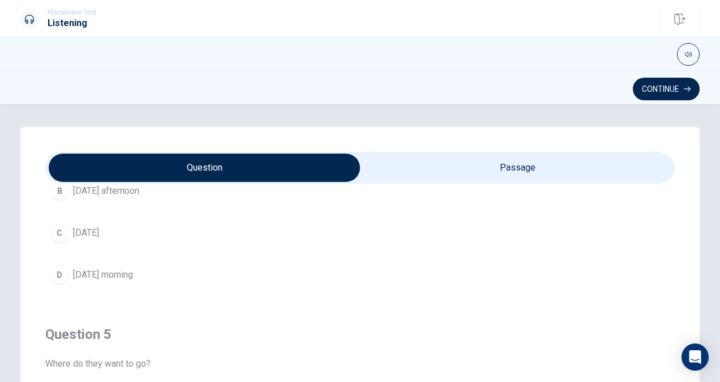
type input "62"
click at [399, 170] on input "checkbox" at bounding box center [204, 167] width 945 height 28
checkbox input "true"
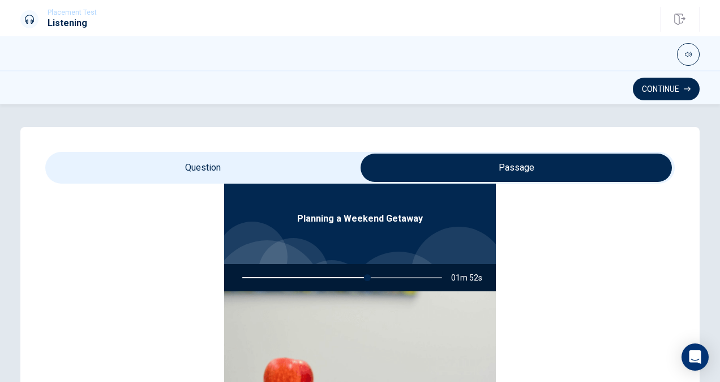
type input "63"
click at [288, 170] on input "checkbox" at bounding box center [516, 167] width 945 height 28
checkbox input "false"
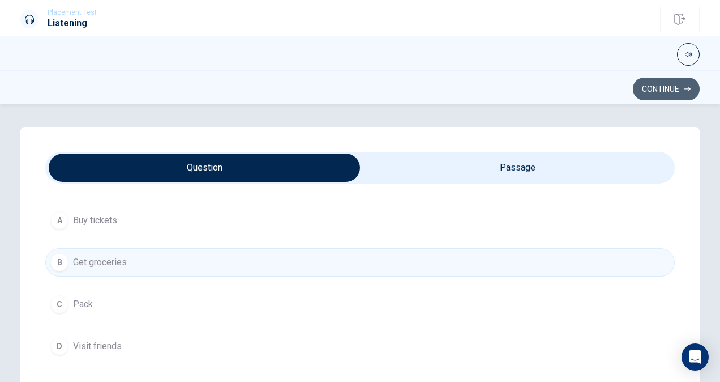
click at [669, 90] on button "Continue" at bounding box center [666, 89] width 67 height 23
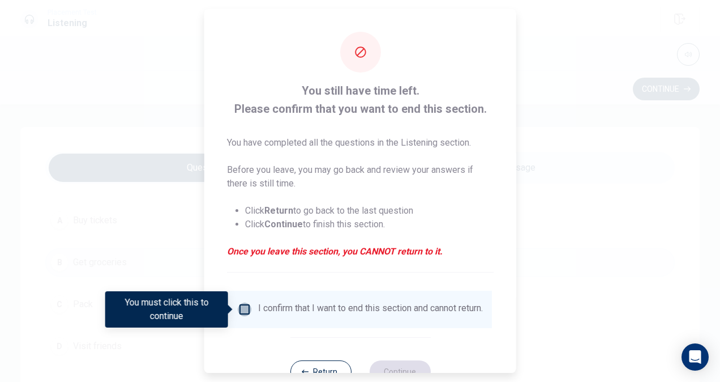
click at [248, 310] on input "You must click this to continue" at bounding box center [245, 309] width 14 height 14
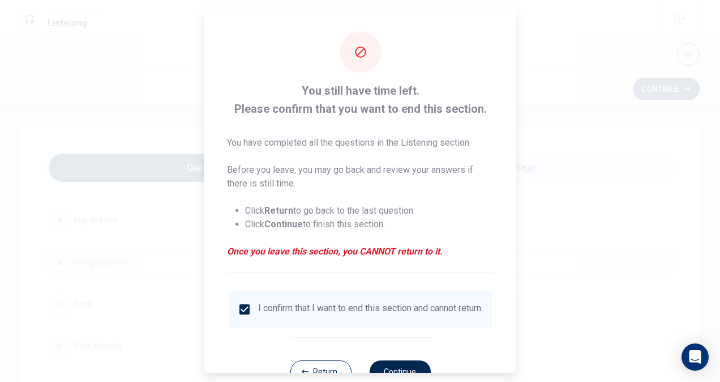
scroll to position [41, 0]
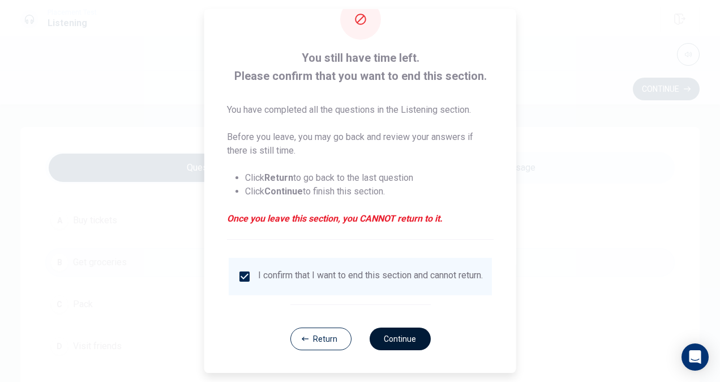
click at [405, 330] on button "Continue" at bounding box center [399, 338] width 61 height 23
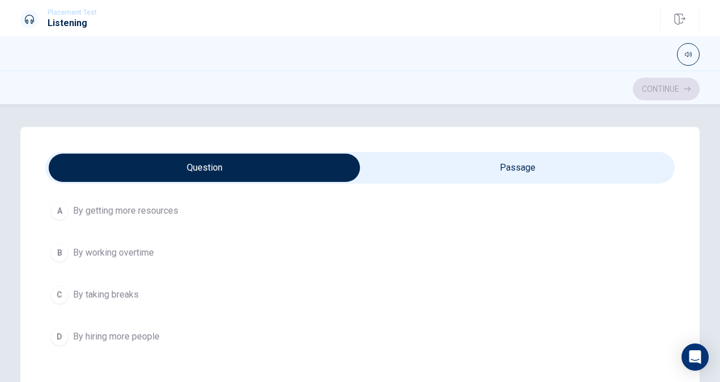
scroll to position [73, 0]
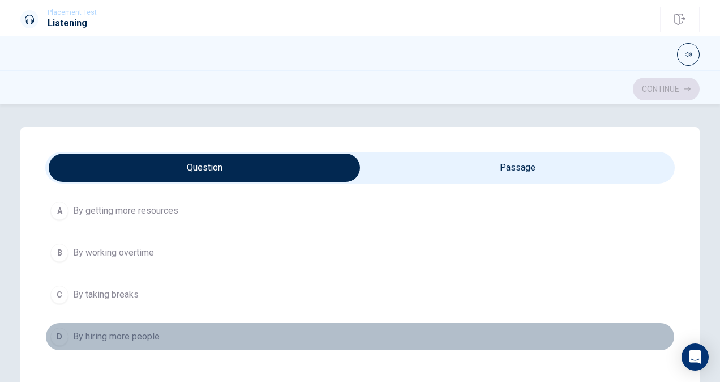
click at [405, 330] on button "D By hiring more people" at bounding box center [360, 336] width 630 height 28
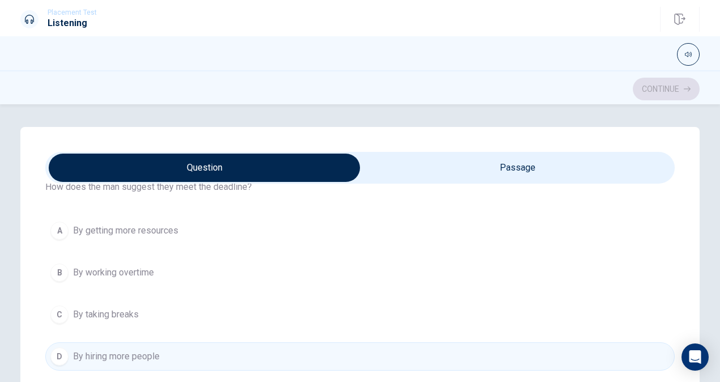
scroll to position [48, 0]
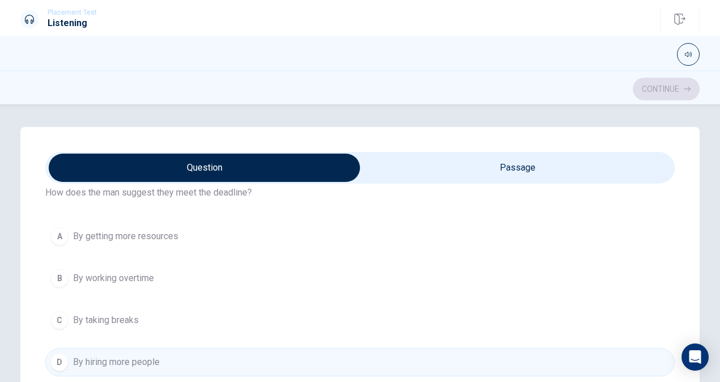
click at [401, 259] on div "A By getting more resources B By working overtime C By taking breaks D By hirin…" at bounding box center [360, 299] width 630 height 154
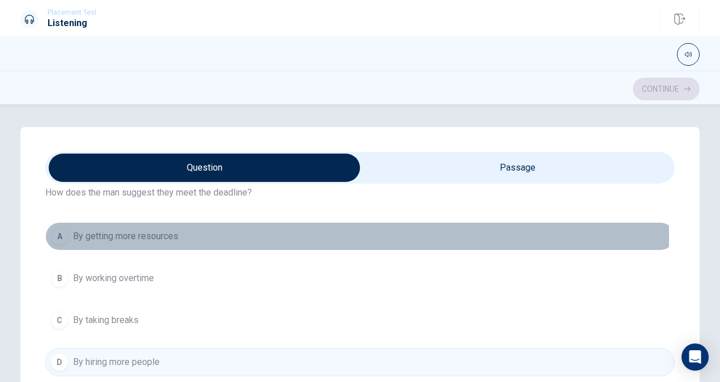
click at [304, 236] on button "A By getting more resources" at bounding box center [360, 236] width 630 height 28
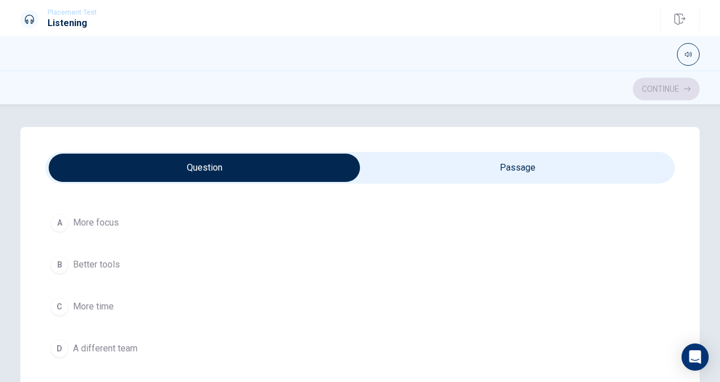
scroll to position [578, 0]
click at [245, 297] on button "C More time" at bounding box center [360, 306] width 630 height 28
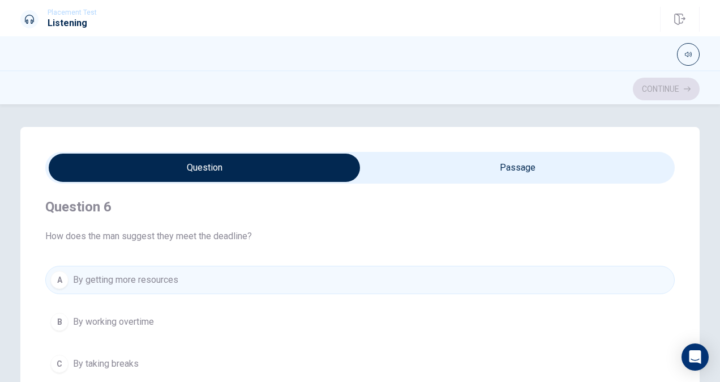
scroll to position [50, 0]
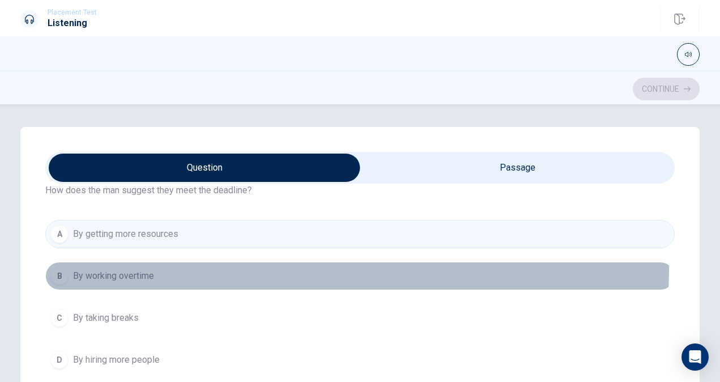
click at [248, 266] on button "B By working overtime" at bounding box center [360, 276] width 630 height 28
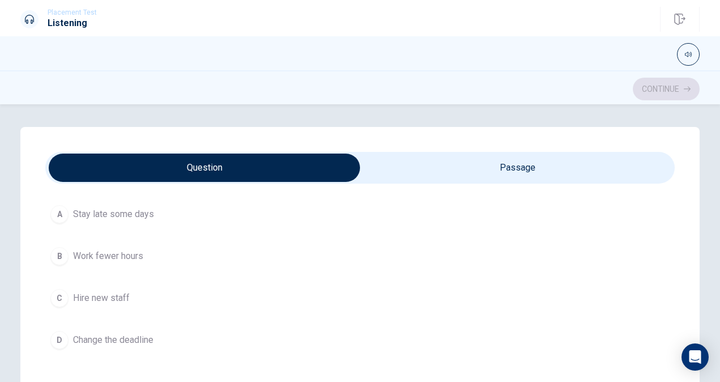
scroll to position [328, 0]
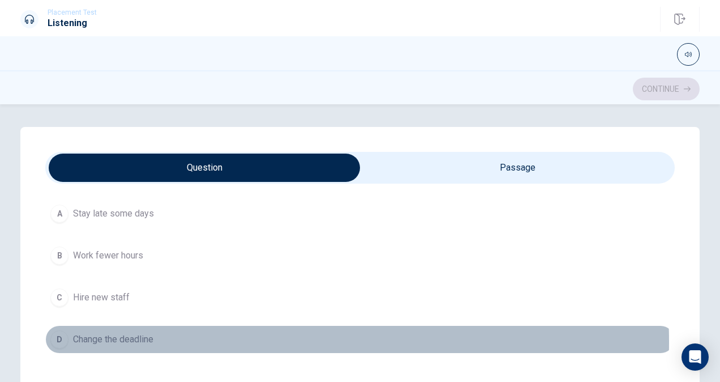
click at [232, 339] on button "D Change the deadline" at bounding box center [360, 339] width 630 height 28
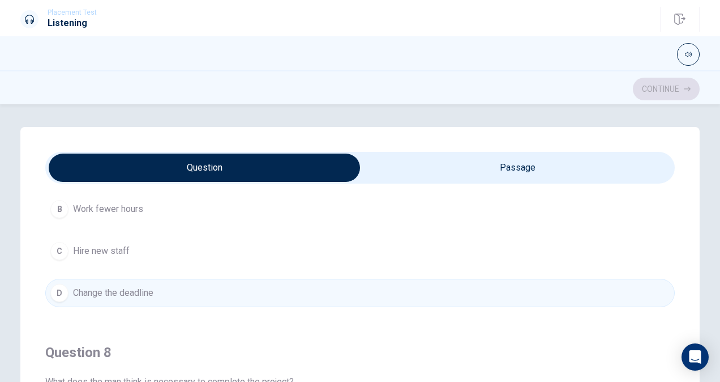
scroll to position [281, 0]
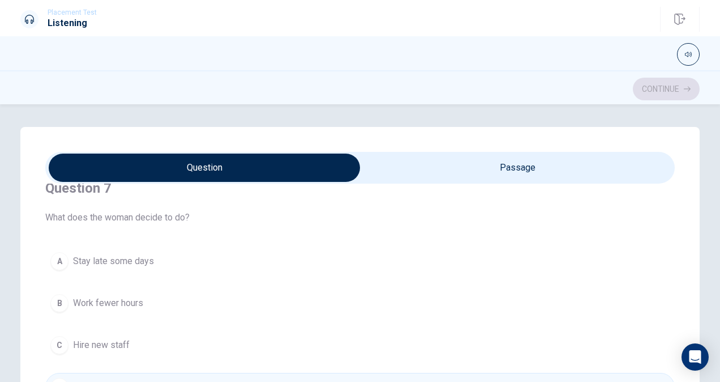
click at [251, 245] on div "Question 7 What does the woman decide to do? A Stay late some days B Work fewer…" at bounding box center [360, 290] width 630 height 258
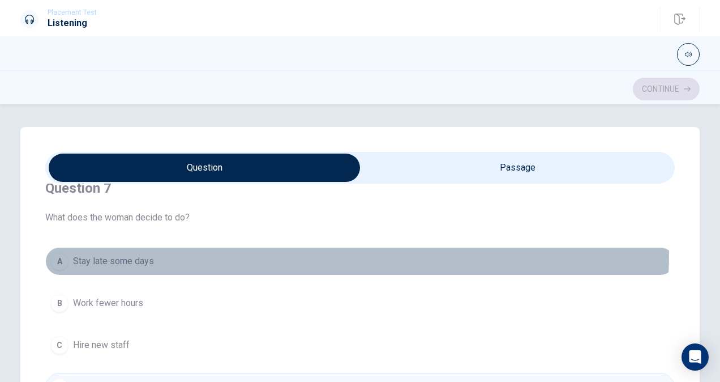
click at [247, 250] on button "A Stay late some days" at bounding box center [360, 261] width 630 height 28
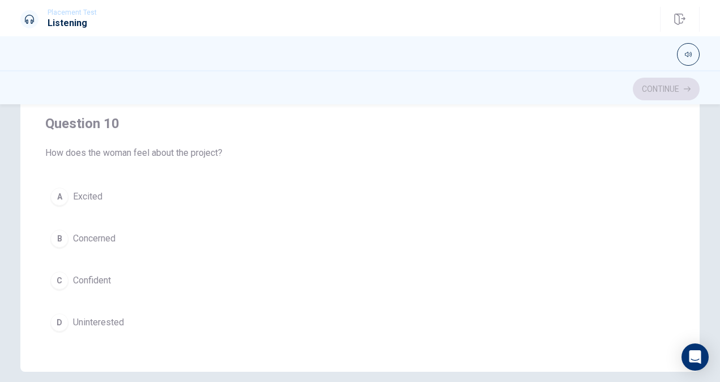
scroll to position [210, 0]
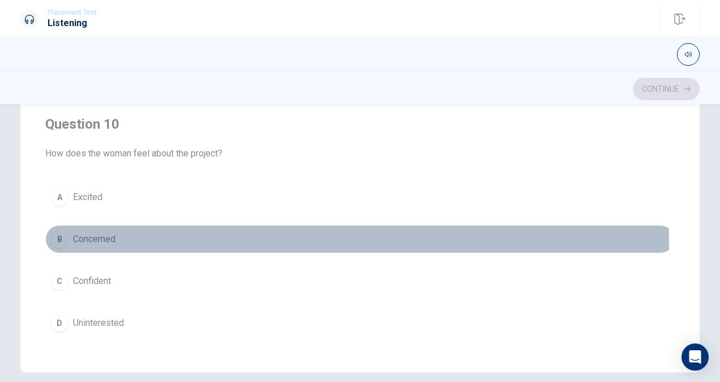
click at [200, 238] on button "B Concerned" at bounding box center [360, 239] width 630 height 28
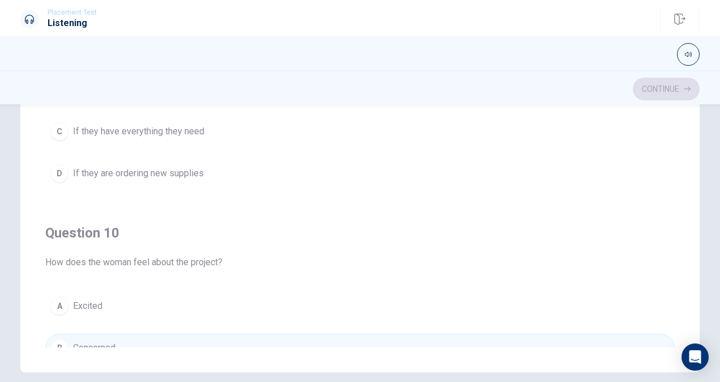
scroll to position [703, 0]
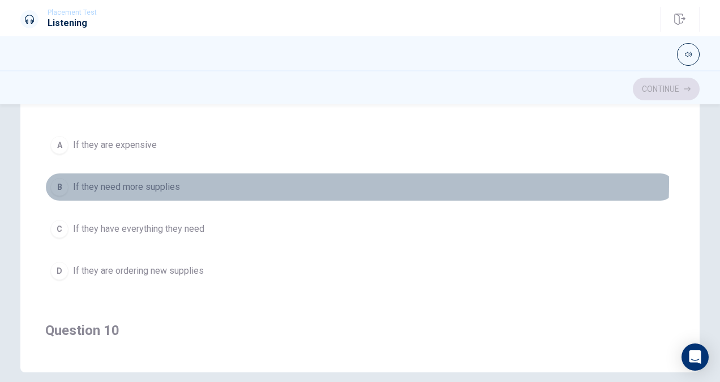
click at [201, 177] on button "B If they need more supplies" at bounding box center [360, 187] width 630 height 28
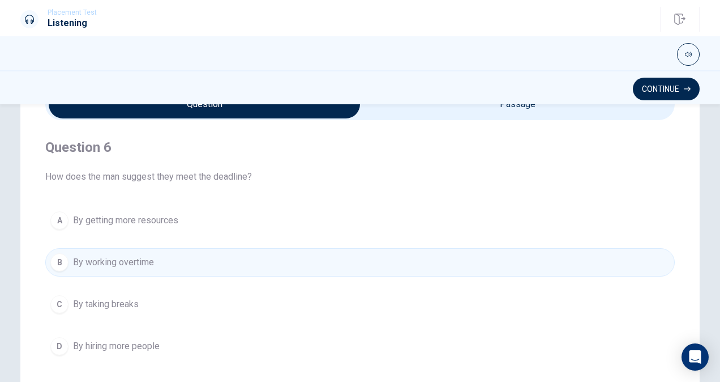
scroll to position [0, 0]
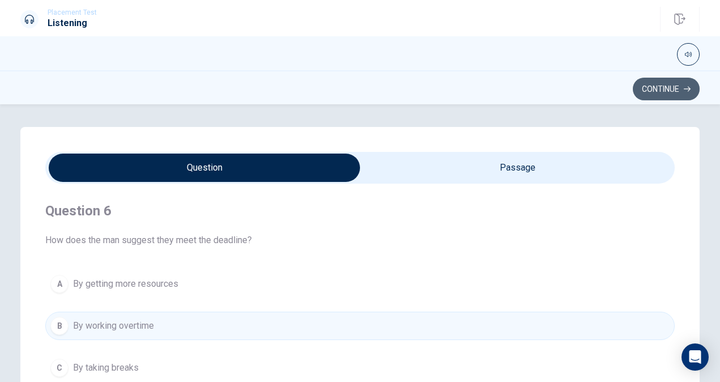
click at [657, 89] on button "Continue" at bounding box center [666, 89] width 67 height 23
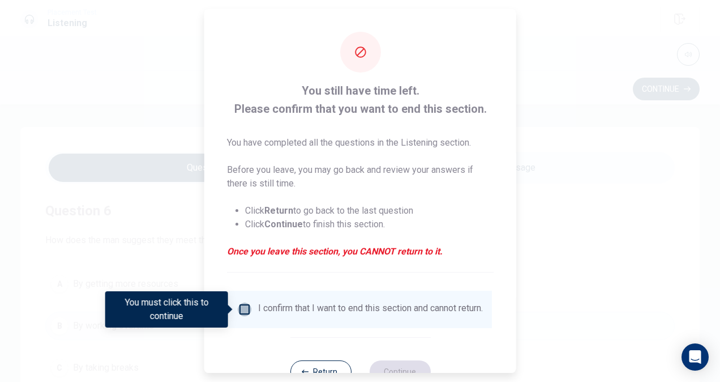
click at [241, 306] on input "You must click this to continue" at bounding box center [245, 309] width 14 height 14
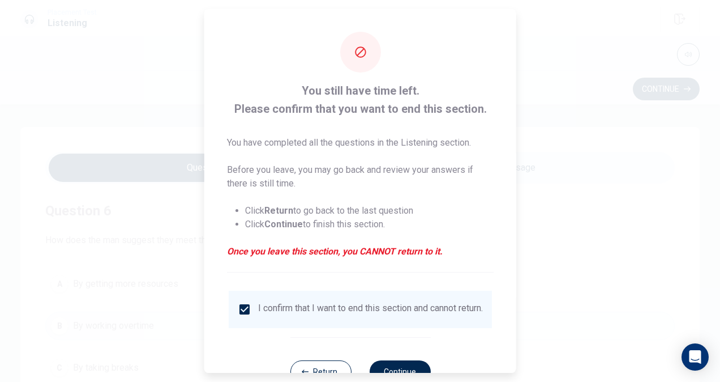
scroll to position [41, 0]
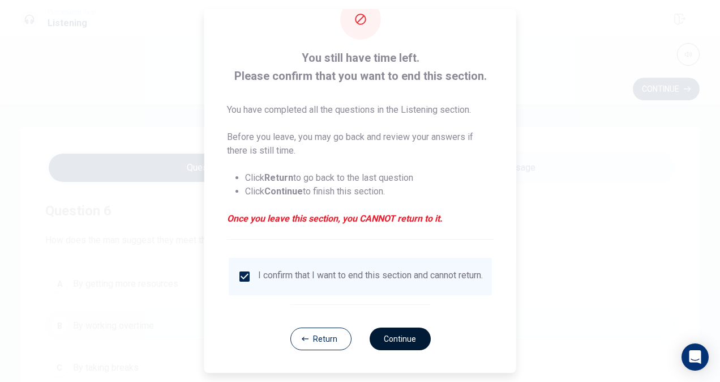
click at [378, 339] on button "Continue" at bounding box center [399, 338] width 61 height 23
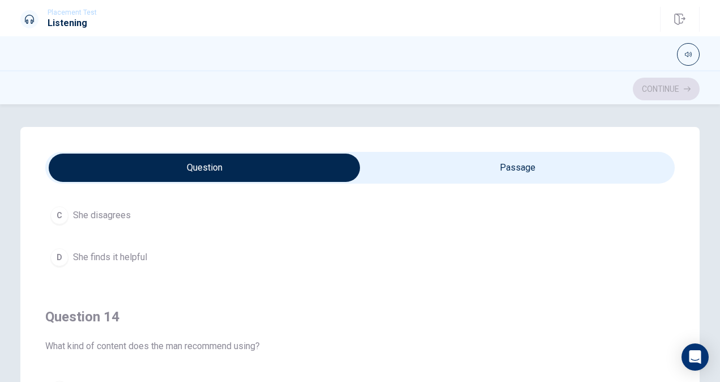
scroll to position [669, 0]
click at [378, 339] on span "What kind of content does the man recommend using?" at bounding box center [360, 346] width 630 height 14
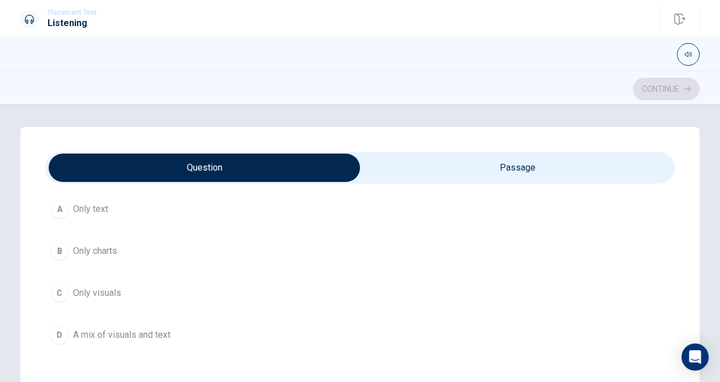
scroll to position [874, 0]
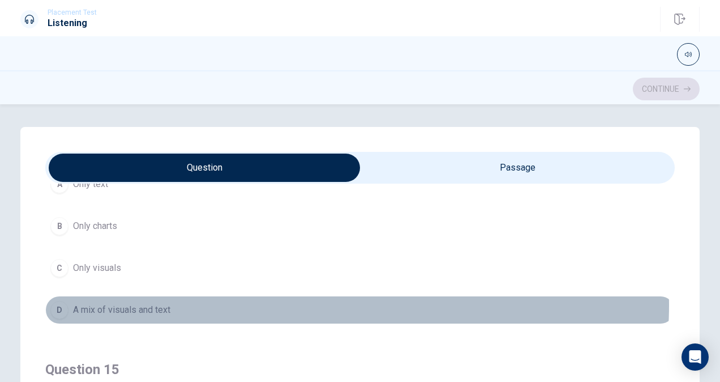
click at [334, 300] on button "D A mix of visuals and text" at bounding box center [360, 310] width 630 height 28
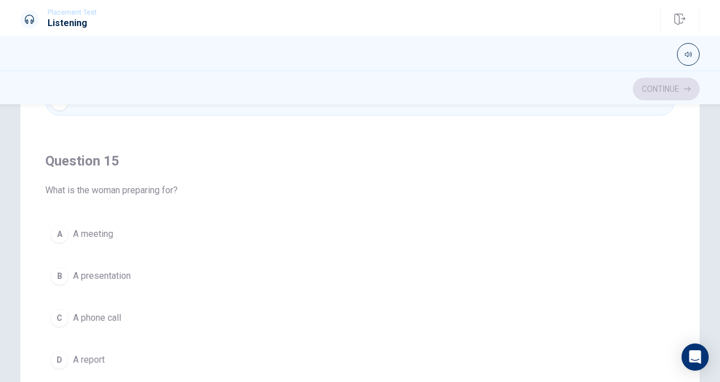
scroll to position [174, 0]
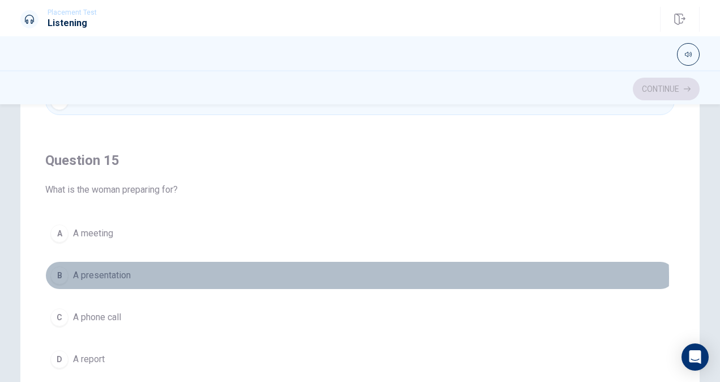
click at [302, 270] on button "B A presentation" at bounding box center [360, 275] width 630 height 28
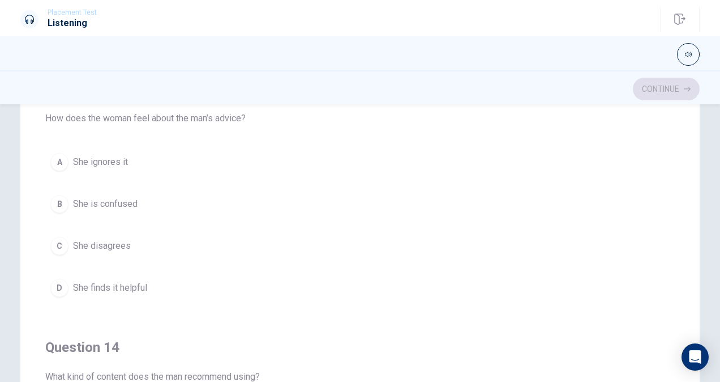
scroll to position [462, 0]
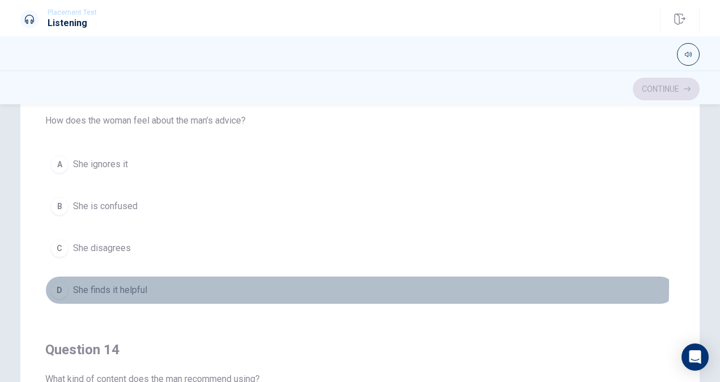
click at [212, 281] on button "D She finds it helpful" at bounding box center [360, 290] width 630 height 28
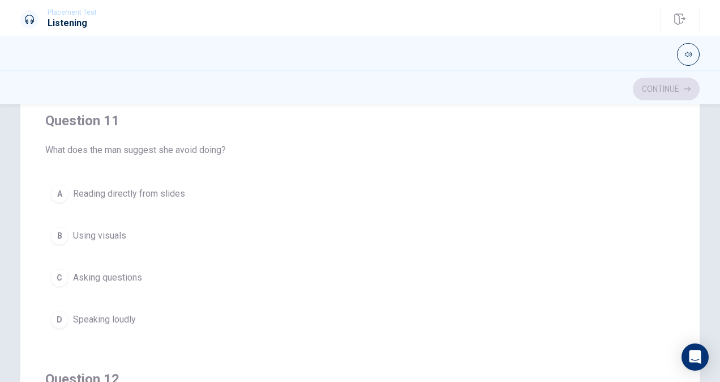
scroll to position [91, 0]
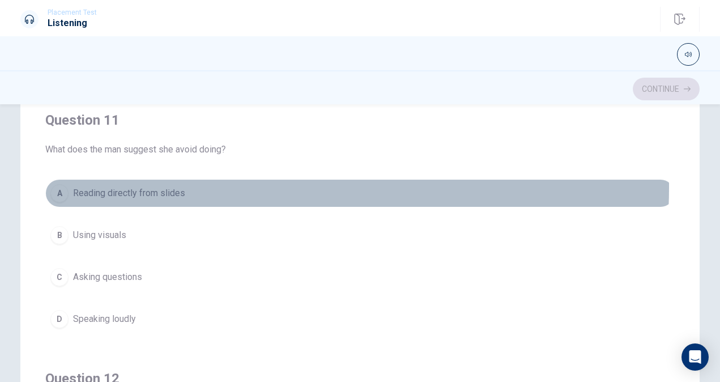
click at [197, 187] on button "A Reading directly from slides" at bounding box center [360, 193] width 630 height 28
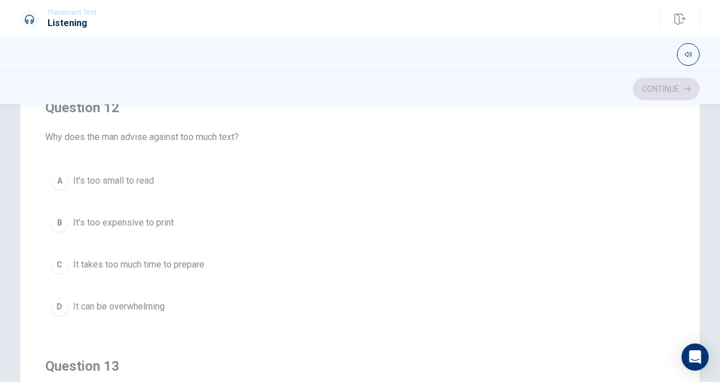
scroll to position [271, 0]
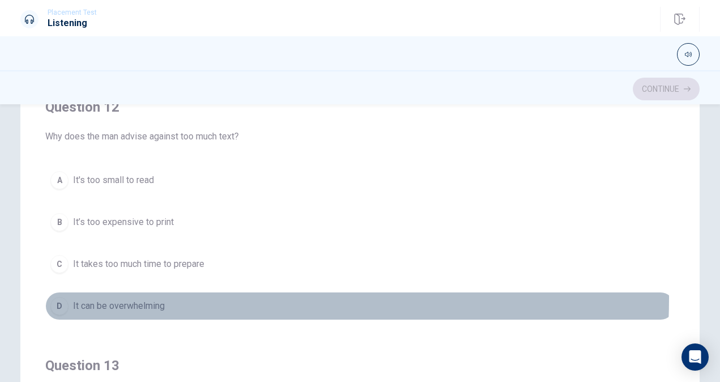
click at [143, 294] on button "D It can be overwhelming" at bounding box center [360, 306] width 630 height 28
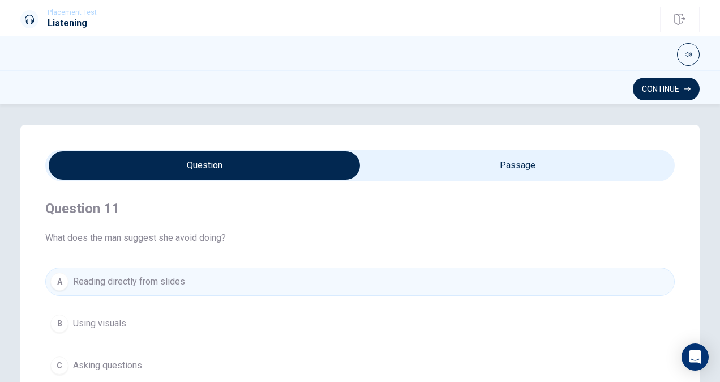
scroll to position [0, 0]
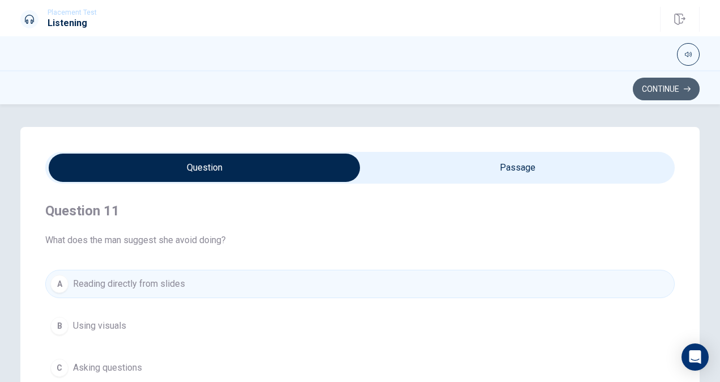
click at [651, 78] on button "Continue" at bounding box center [666, 89] width 67 height 23
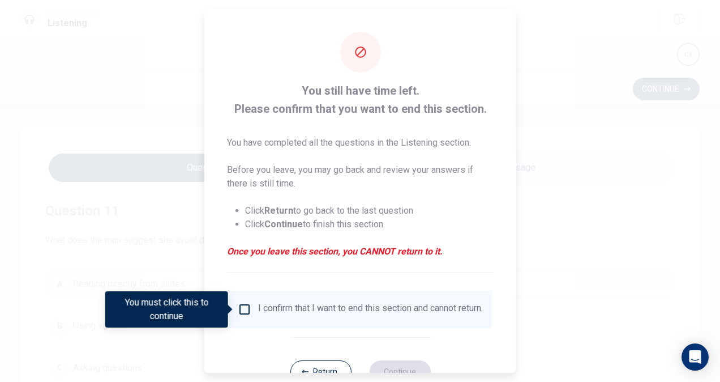
click at [245, 305] on input "You must click this to continue" at bounding box center [245, 309] width 14 height 14
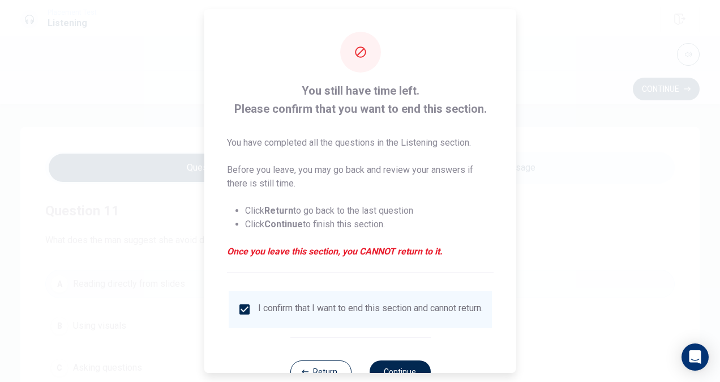
scroll to position [41, 0]
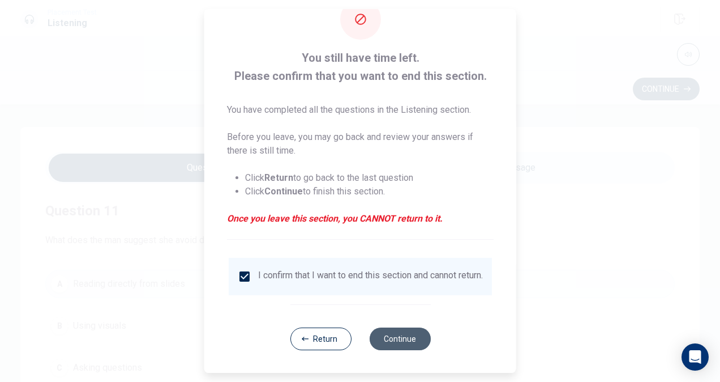
click at [387, 331] on button "Continue" at bounding box center [399, 338] width 61 height 23
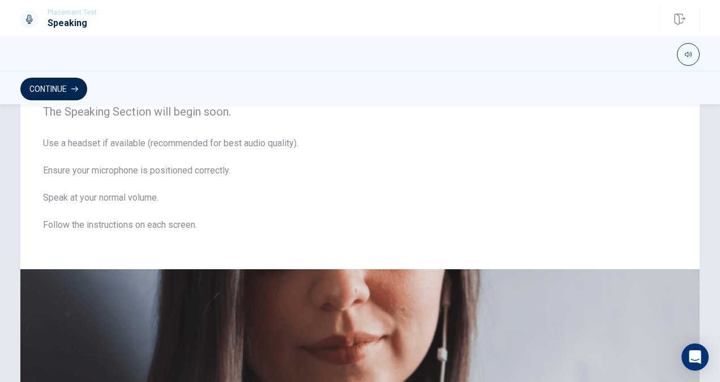
scroll to position [0, 0]
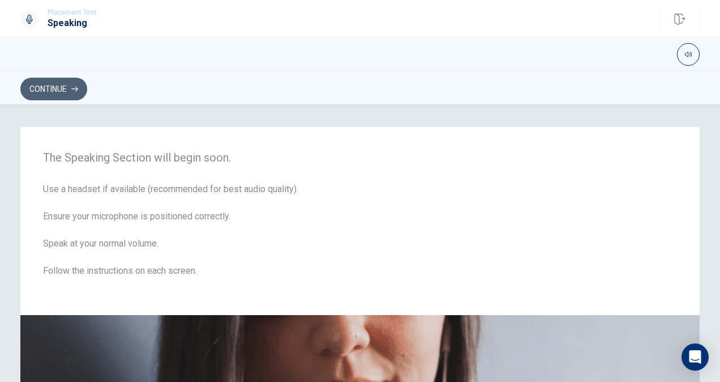
click at [39, 87] on button "Continue" at bounding box center [53, 89] width 67 height 23
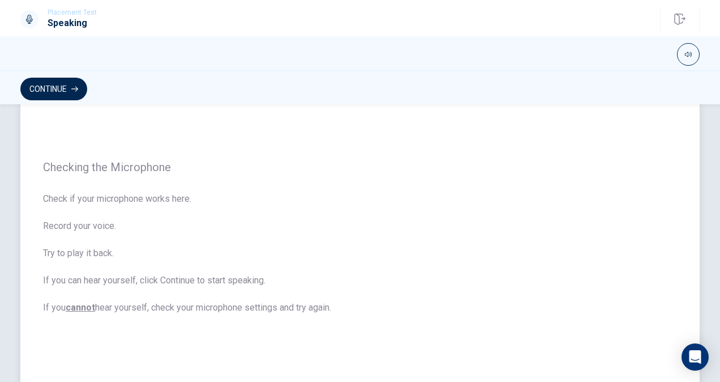
scroll to position [45, 0]
click at [168, 204] on span "Check if your microphone works here. Record your voice. Try to play it back. If…" at bounding box center [360, 253] width 634 height 122
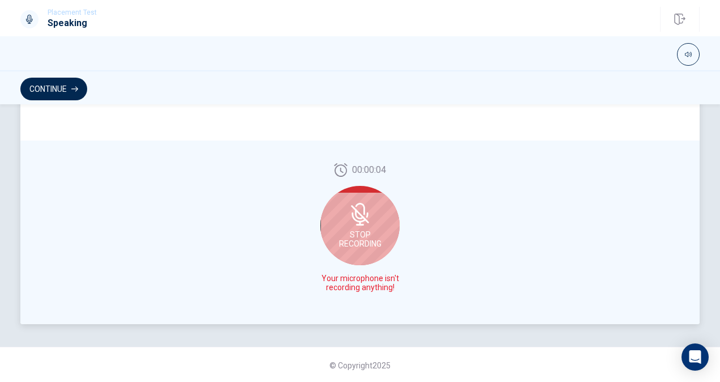
scroll to position [297, 0]
click at [314, 224] on div "00:00:02 Stop Recording Your microphone isn't recording anything!" at bounding box center [360, 231] width 680 height 183
click at [348, 227] on div "Stop Recording" at bounding box center [360, 224] width 79 height 79
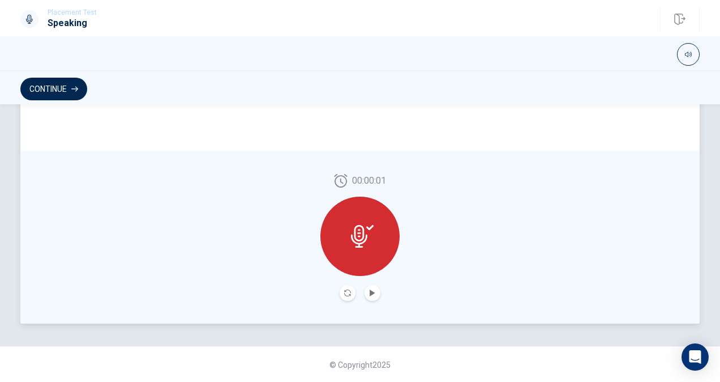
click at [351, 227] on icon at bounding box center [362, 236] width 23 height 23
click at [369, 289] on icon "Play Audio" at bounding box center [372, 292] width 7 height 7
click at [360, 241] on icon at bounding box center [359, 236] width 16 height 23
click at [367, 287] on button "Pause Audio" at bounding box center [373, 293] width 16 height 16
click at [352, 237] on icon at bounding box center [359, 236] width 16 height 23
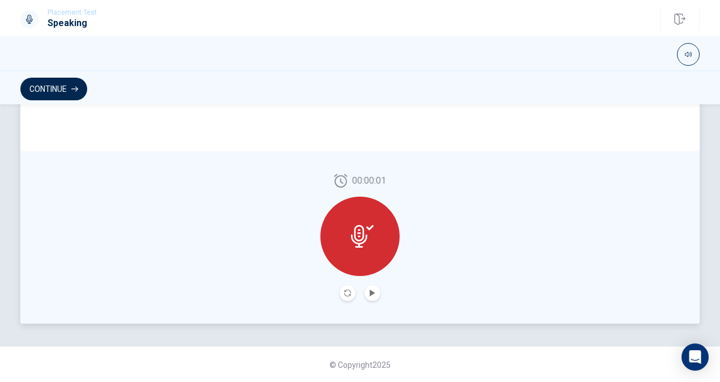
scroll to position [298, 0]
click at [58, 88] on button "Continue" at bounding box center [53, 89] width 67 height 23
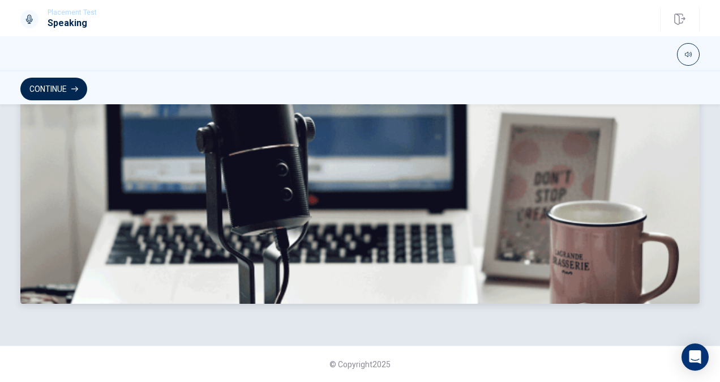
scroll to position [0, 0]
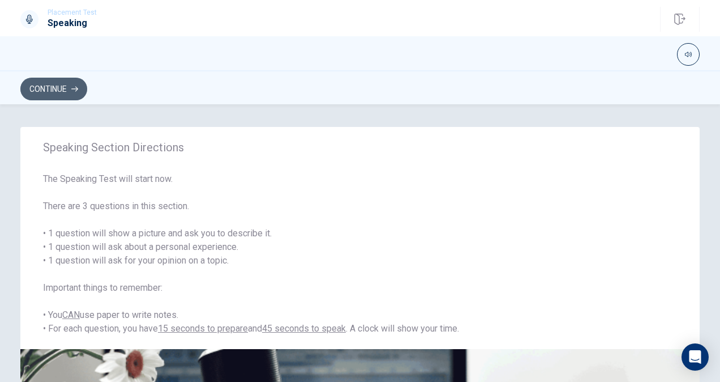
click at [58, 83] on button "Continue" at bounding box center [53, 89] width 67 height 23
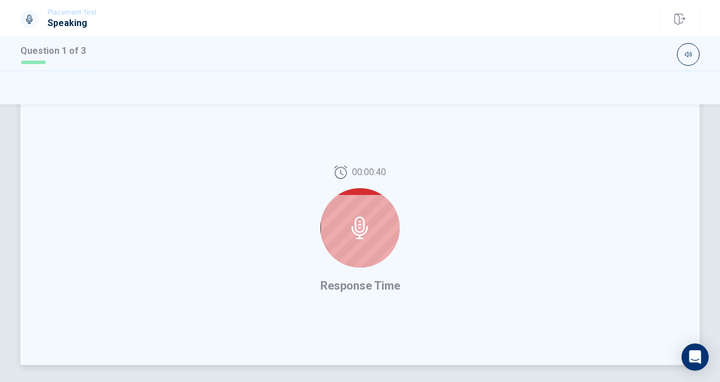
scroll to position [242, 0]
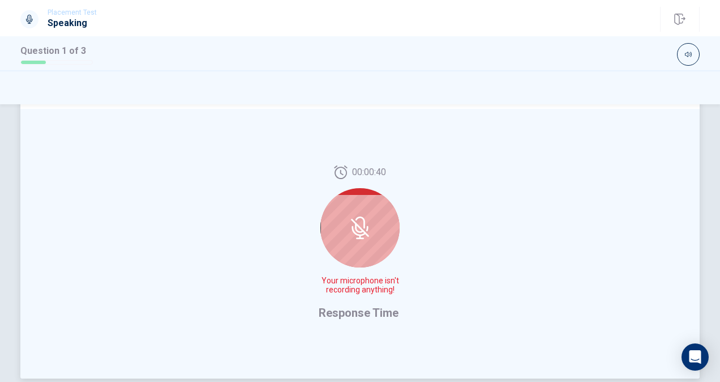
click at [361, 238] on icon at bounding box center [360, 227] width 23 height 23
click at [347, 196] on div at bounding box center [360, 227] width 79 height 79
click at [356, 314] on span "Response Time" at bounding box center [359, 313] width 80 height 14
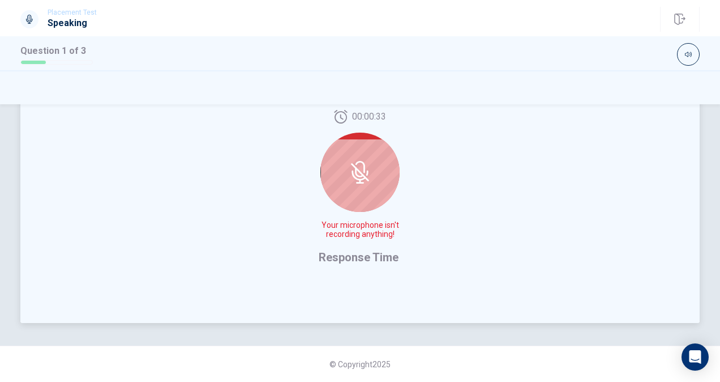
scroll to position [199, 0]
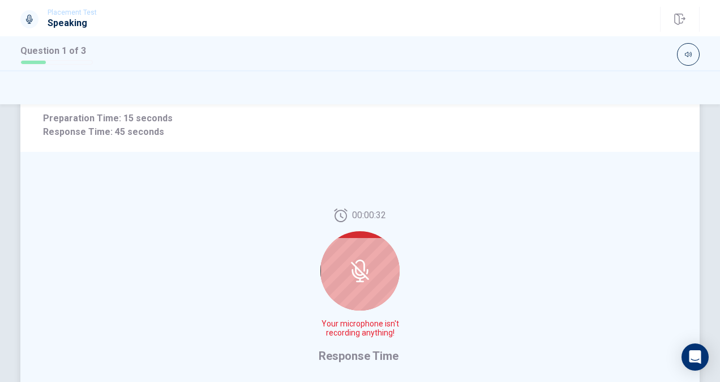
click at [362, 284] on div at bounding box center [360, 270] width 79 height 79
click at [362, 280] on icon at bounding box center [360, 270] width 23 height 23
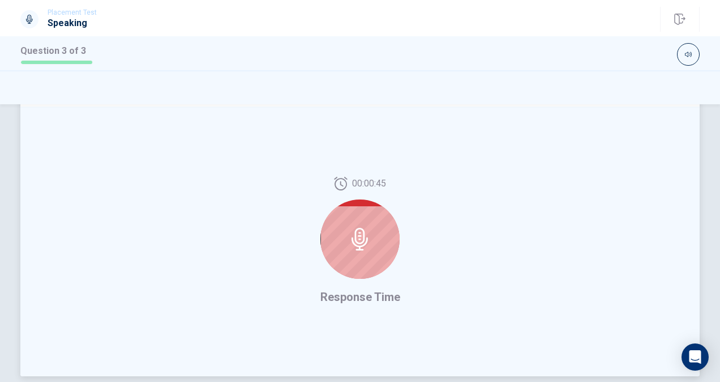
scroll to position [219, 0]
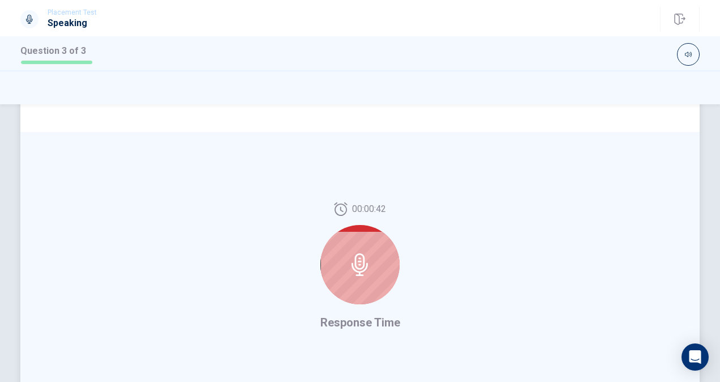
click at [362, 280] on div at bounding box center [360, 264] width 79 height 79
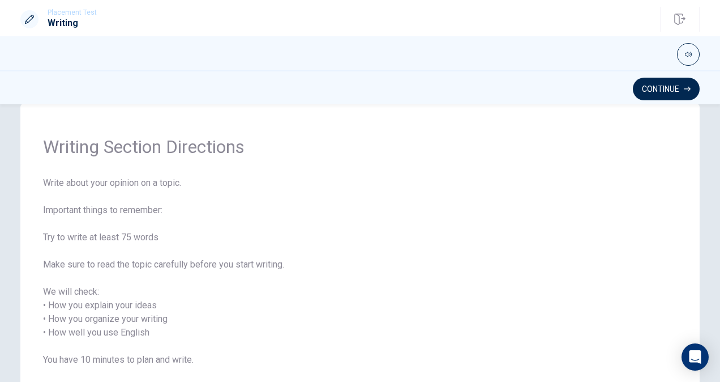
scroll to position [0, 0]
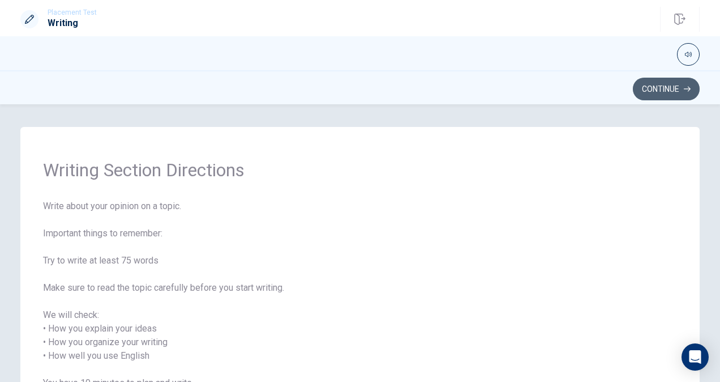
click at [663, 87] on button "Continue" at bounding box center [666, 89] width 67 height 23
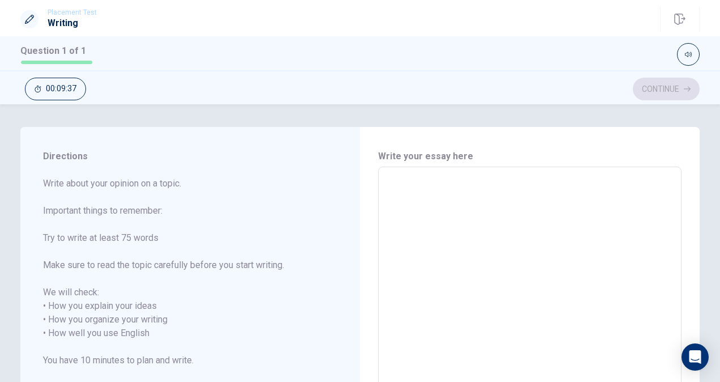
click at [432, 217] on textarea at bounding box center [530, 326] width 288 height 301
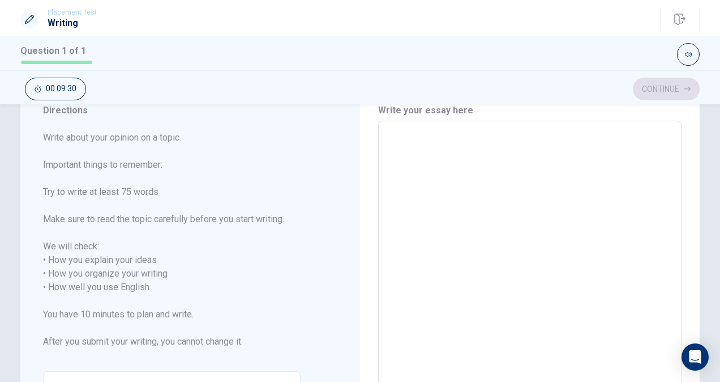
scroll to position [37, 0]
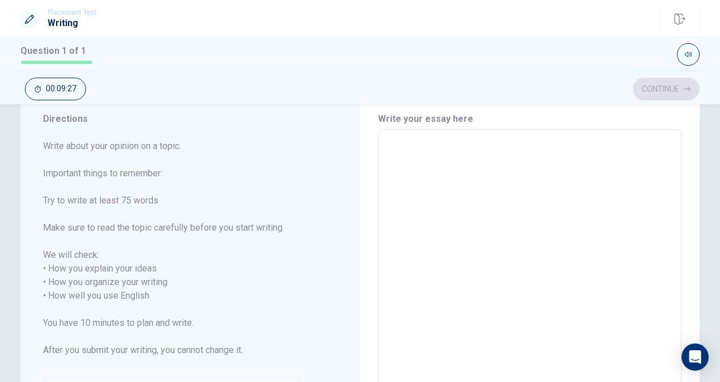
type textarea "M"
type textarea "x"
type textarea "My"
type textarea "x"
type textarea "My"
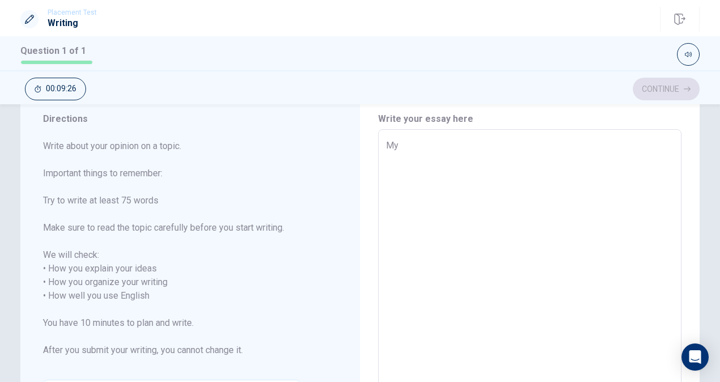
type textarea "x"
type textarea "My s"
type textarea "x"
type textarea "My sp"
type textarea "x"
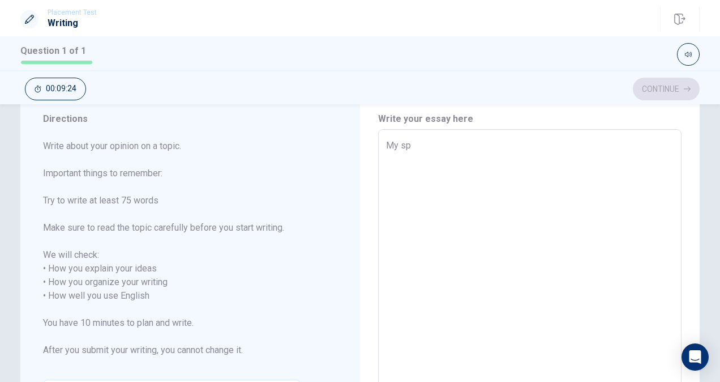
type textarea "My spe"
type textarea "x"
type textarea "My spec"
type textarea "x"
type textarea "My speci"
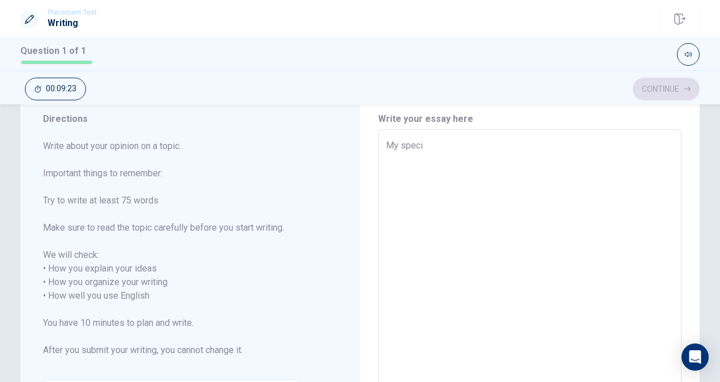
type textarea "x"
type textarea "My specia"
type textarea "x"
type textarea "My special"
type textarea "x"
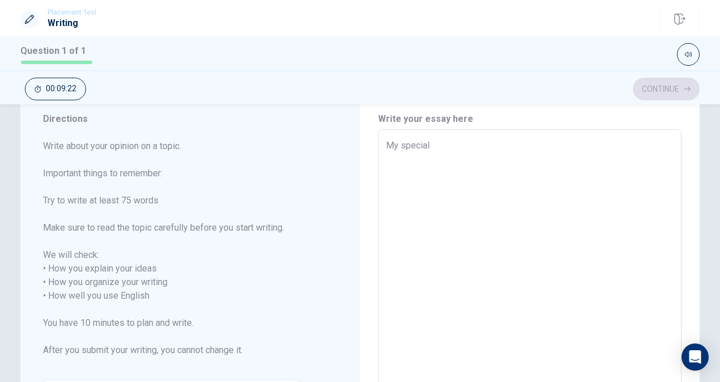
type textarea "My special"
type textarea "x"
type textarea "My special m"
type textarea "x"
type textarea "My special me"
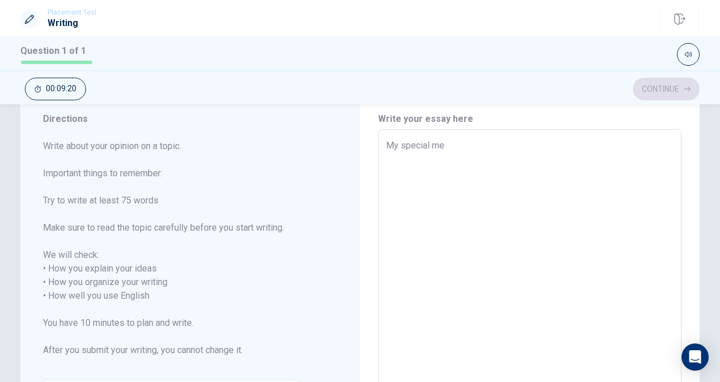
type textarea "x"
type textarea "My special mea"
type textarea "x"
type textarea "My special mean"
type textarea "x"
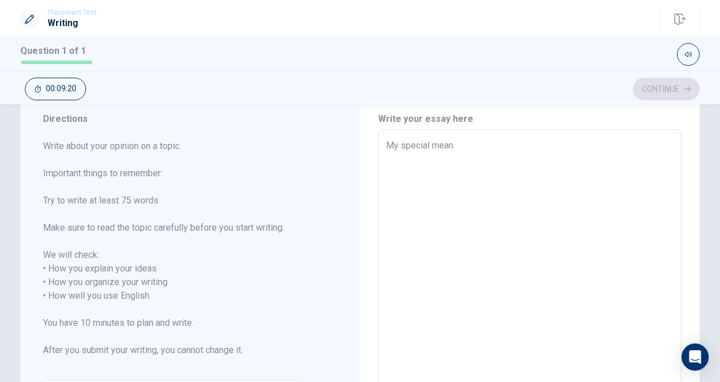
type textarea "My special meani"
type textarea "x"
type textarea "My special meanin"
type textarea "x"
type textarea "My special meaning"
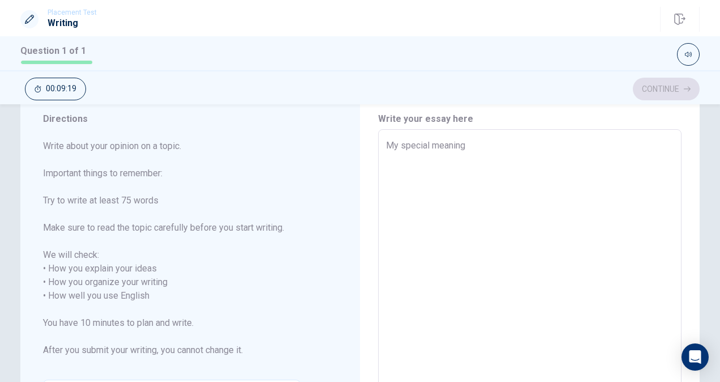
type textarea "x"
type textarea "My special meaning"
type textarea "x"
type textarea "My special meaning p"
type textarea "x"
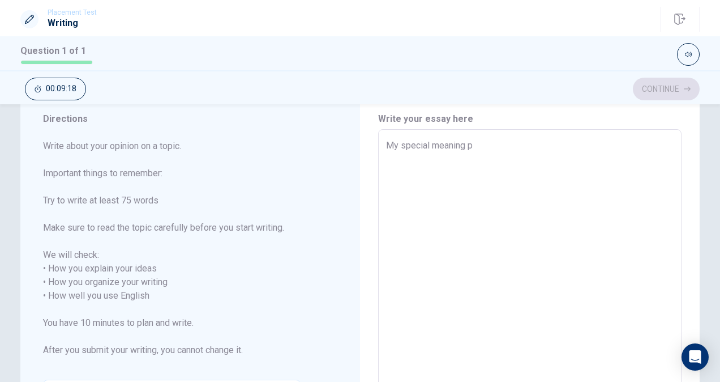
type textarea "My special meaning pl"
type textarea "x"
type textarea "My special meaning pla"
type textarea "x"
type textarea "My special meaning plac"
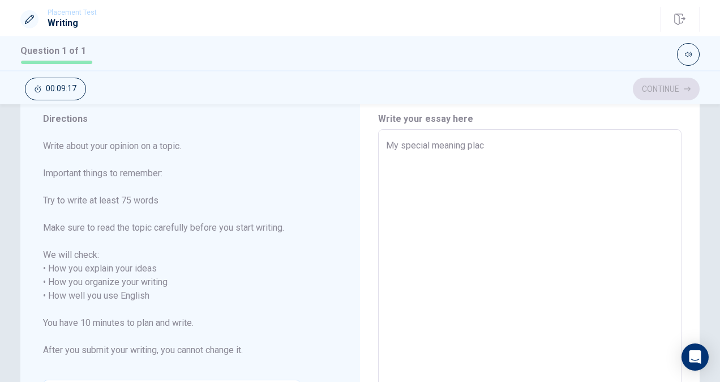
type textarea "x"
type textarea "My special meaning place"
type textarea "x"
type textarea "My special meaning place"
type textarea "x"
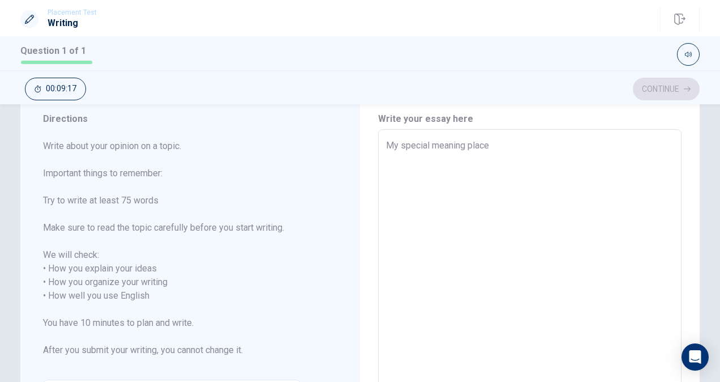
type textarea "My special meaning place i"
type textarea "x"
type textarea "My special meaning place is"
type textarea "x"
type textarea "My special meaning place is"
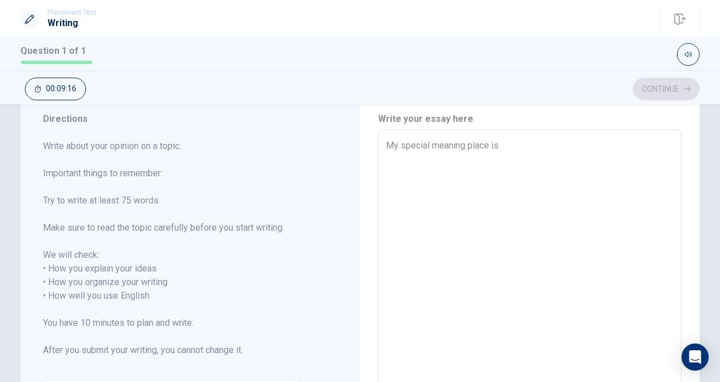
type textarea "x"
type textarea "My special meaning place is a"
type textarea "x"
type textarea "My special meaning place is a"
type textarea "x"
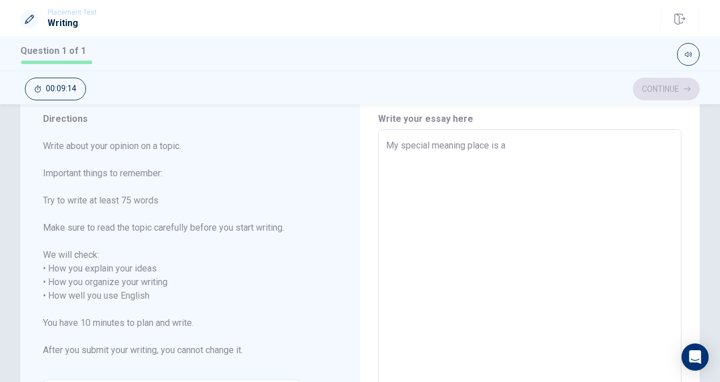
type textarea "My special meaning place is a h"
type textarea "x"
type textarea "My special meaning place is a hi"
type textarea "x"
type textarea "My special meaning place is a hig"
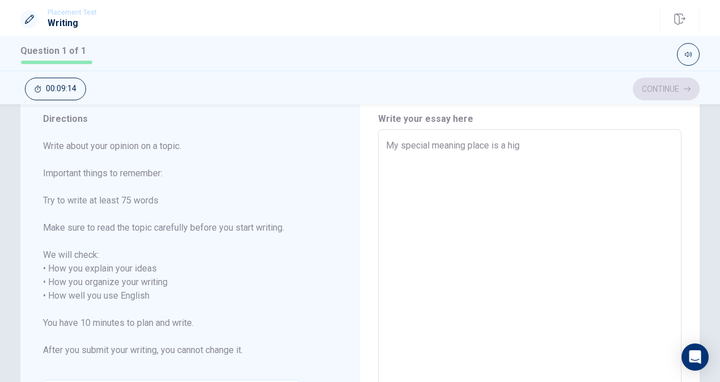
type textarea "x"
type textarea "My special meaning place is a high"
type textarea "x"
type textarea "My special meaning place is a high"
type textarea "x"
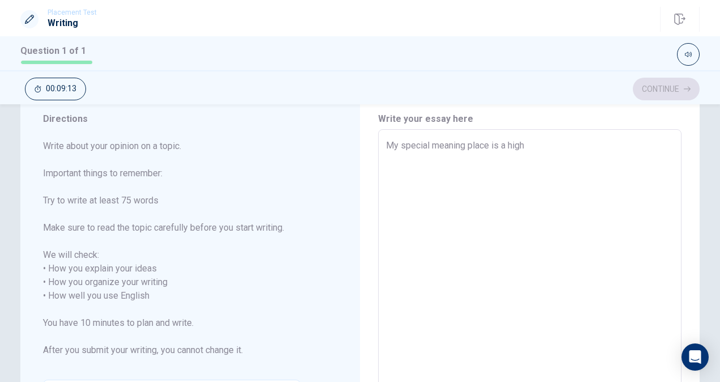
type textarea "My special meaning place is a high s"
type textarea "x"
type textarea "My special meaning place is a high sc"
type textarea "x"
type textarea "My special meaning place is a high sch"
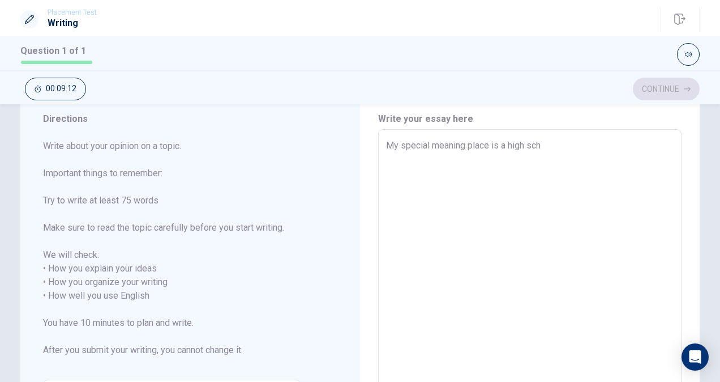
type textarea "x"
type textarea "My special meaning place is a high scho"
type textarea "x"
type textarea "My special meaning place is a high schoo"
type textarea "x"
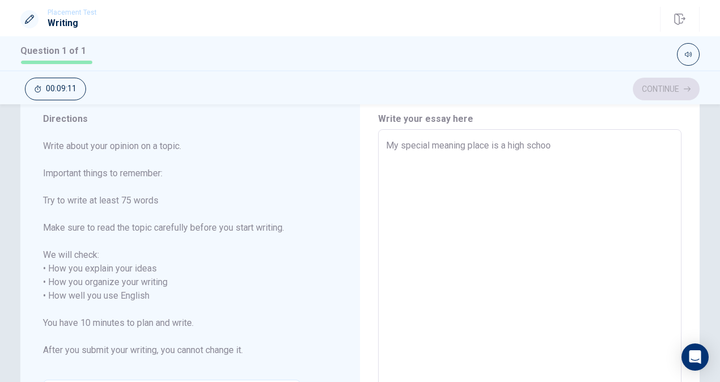
type textarea "My special meaning place is a high school"
type textarea "x"
type textarea "My special meaning place is a high school."
type textarea "x"
type textarea "My special meaning place is a high school."
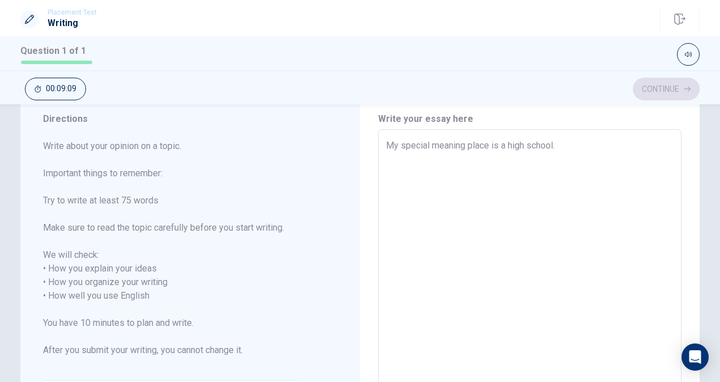
type textarea "x"
type textarea "My special meaning place is a high school. b"
type textarea "x"
type textarea "My special meaning place is a high school. be"
type textarea "x"
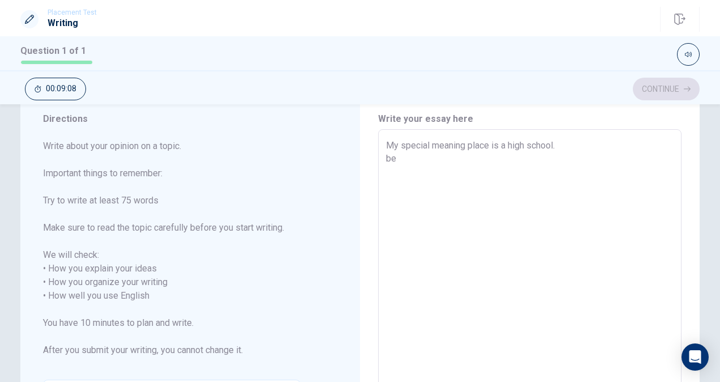
type textarea "My special meaning place is a high school. bec"
type textarea "x"
type textarea "My special meaning place is a high school. beca"
type textarea "x"
type textarea "My special meaning place is a high school. becau"
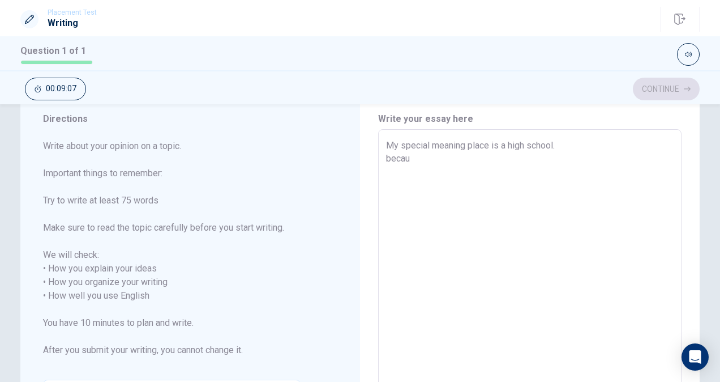
type textarea "x"
type textarea "My special meaning place is a high school. becaus"
type textarea "x"
type textarea "My special meaning place is a high school. because"
type textarea "x"
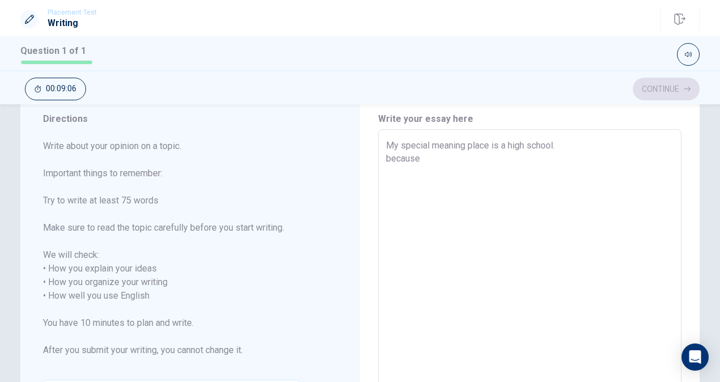
type textarea "My special meaning place is a high school. because"
type textarea "x"
type textarea "My special meaning place is a high school. because"
type textarea "x"
type textarea "My special meaning place is a high school. becaus"
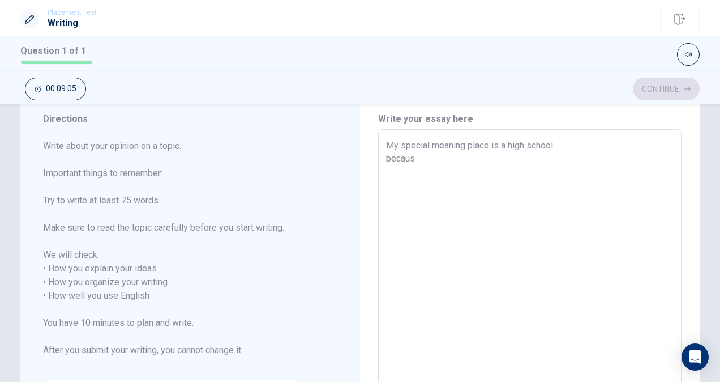
type textarea "x"
type textarea "My special meaning place is a high school. becau"
type textarea "x"
type textarea "My special meaning place is a high school. beca"
type textarea "x"
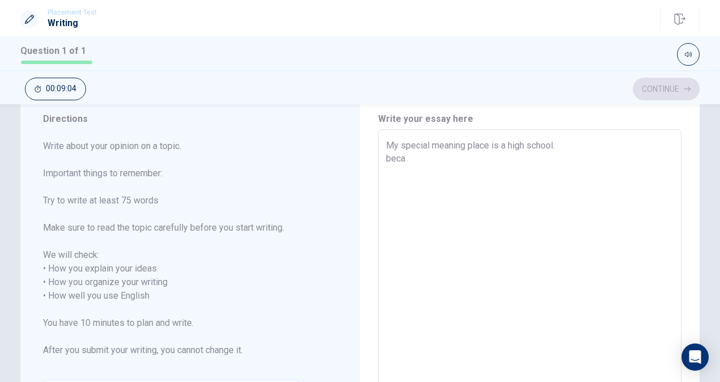
type textarea "My special meaning place is a high school. bec"
type textarea "x"
type textarea "My special meaning place is a high school. be"
type textarea "x"
type textarea "My special meaning place is a high school. b"
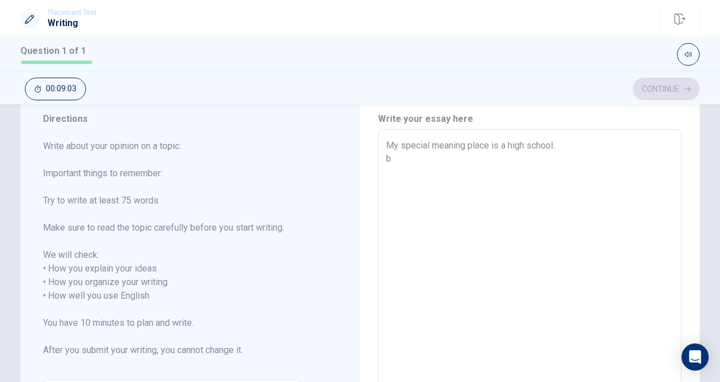
type textarea "x"
type textarea "My special meaning place is a high school."
type textarea "x"
type textarea "My special meaning place is a high school."
type textarea "x"
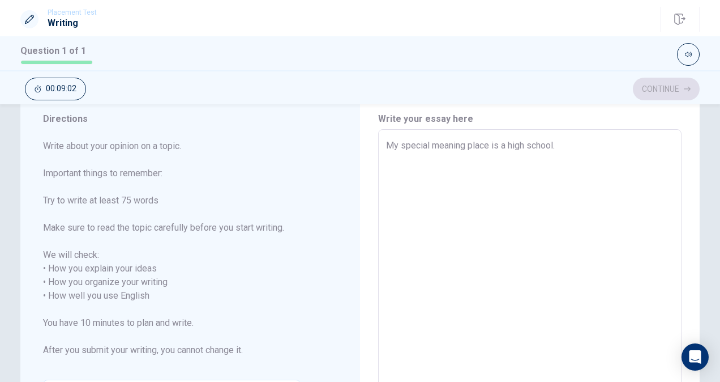
type textarea "My special meaning place is a high school"
type textarea "x"
type textarea "My special meaning place is a high school"
type textarea "x"
type textarea "My special meaning place is a high school b"
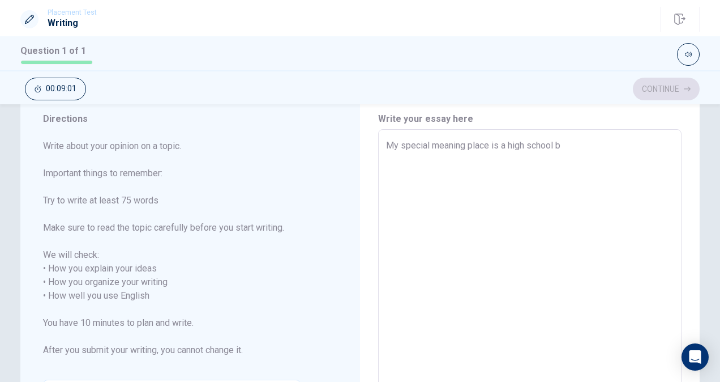
type textarea "x"
type textarea "My special meaning place is a high school be"
type textarea "x"
type textarea "My special meaning place is a high school bec"
type textarea "x"
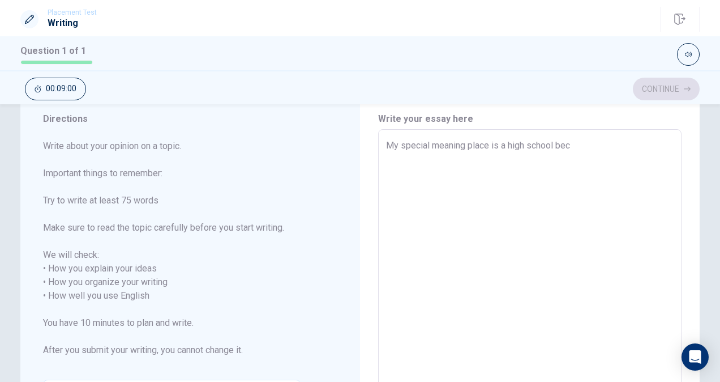
type textarea "My special meaning place is a high school beca"
type textarea "x"
type textarea "My special meaning place is a high school becau"
type textarea "x"
type textarea "My special meaning place is a high school becaus"
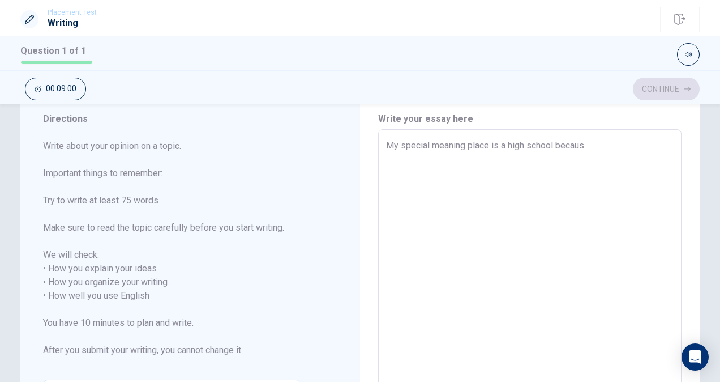
type textarea "x"
type textarea "My special meaning place is a high school because"
type textarea "x"
type textarea "My special meaning place is a high school because"
type textarea "x"
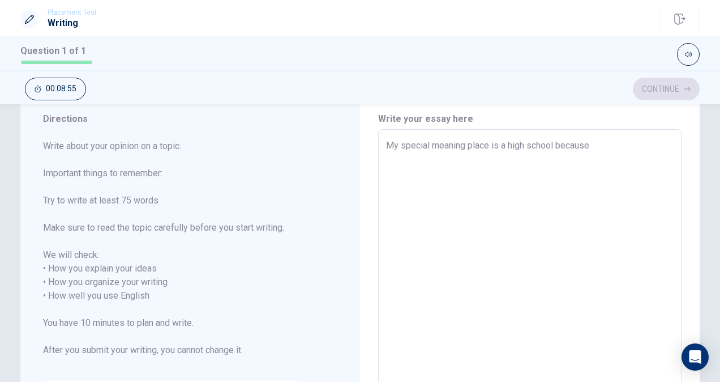
type textarea "My special meaning place is a high school because t"
type textarea "x"
type textarea "My special meaning place is a high school because th"
type textarea "x"
type textarea "My special meaning place is a high school because the"
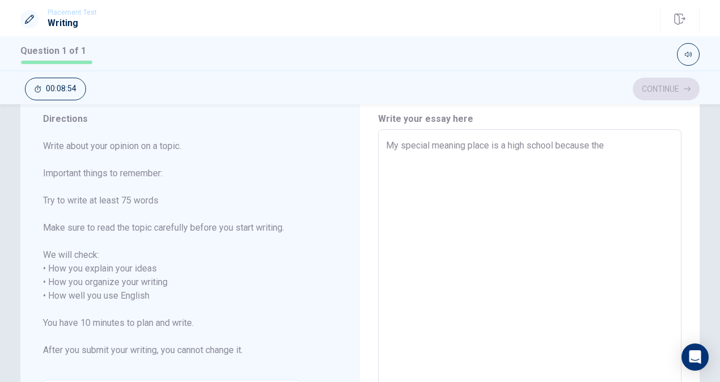
type textarea "x"
type textarea "My special meaning place is a high school because ther"
type textarea "x"
type textarea "My special meaning place is a high school because there"
type textarea "x"
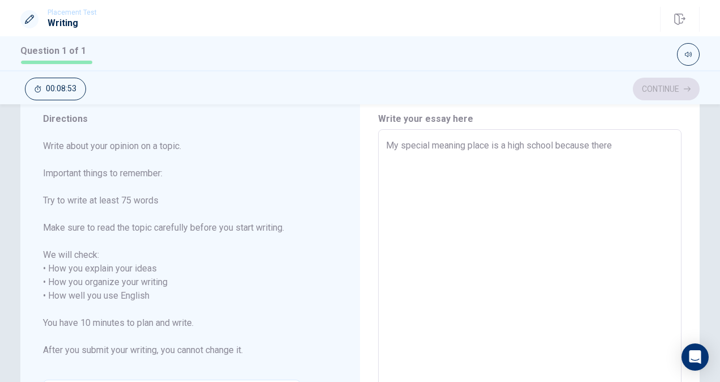
type textarea "My special meaning place is a high school because there"
type textarea "x"
type textarea "My special meaning place is a high school because there a"
type textarea "x"
type textarea "My special meaning place is a high school because there ar"
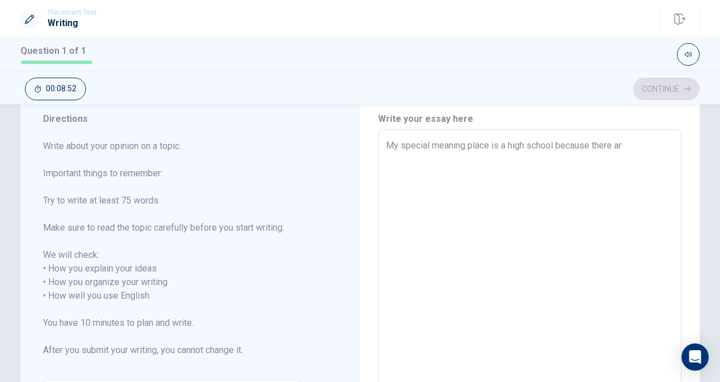
type textarea "x"
type textarea "My special meaning place is a high school because there are"
type textarea "x"
type textarea "My special meaning place is a high school because there are"
type textarea "x"
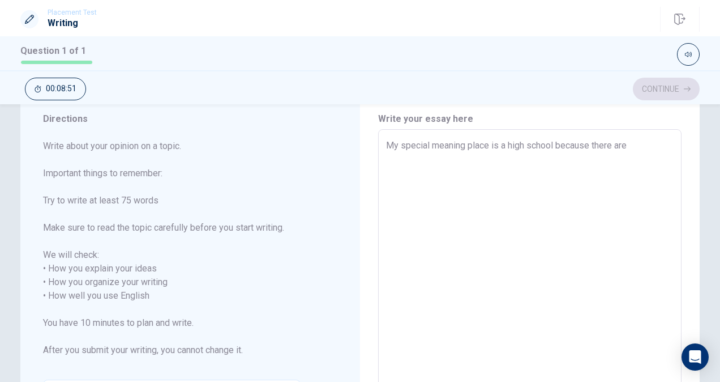
type textarea "My special meaning place is a high school because there are m"
type textarea "x"
type textarea "My special meaning place is a high school because there are ma"
type textarea "x"
type textarea "My special meaning place is a high school because there are man"
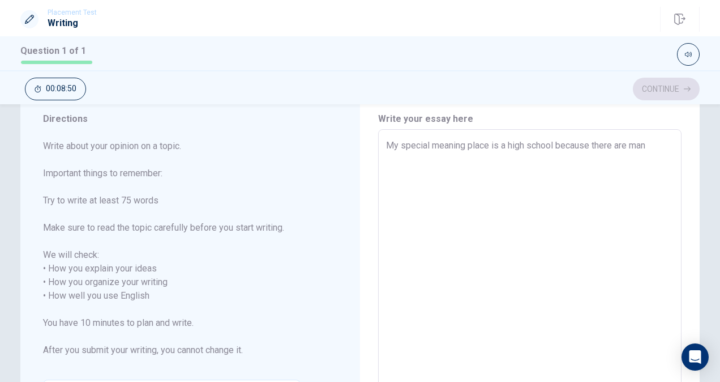
type textarea "x"
type textarea "My special meaning place is a high school because there are many"
type textarea "x"
type textarea "My special meaning place is a high school because there are many"
type textarea "x"
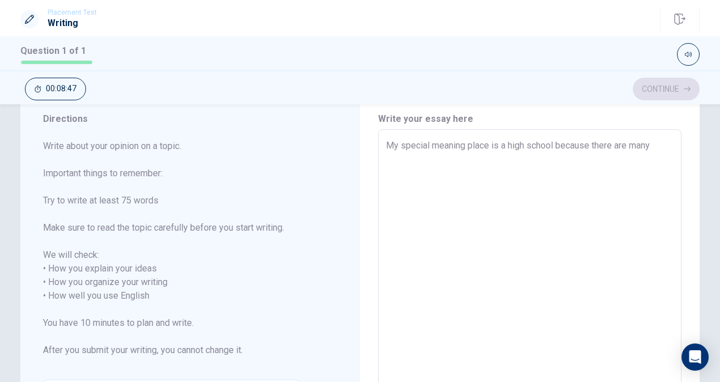
type textarea "My special meaning place is a high school because there are many r"
type textarea "x"
type textarea "My special meaning place is a high school because there are many re"
type textarea "x"
type textarea "My special meaning place is a high school because there are many rem"
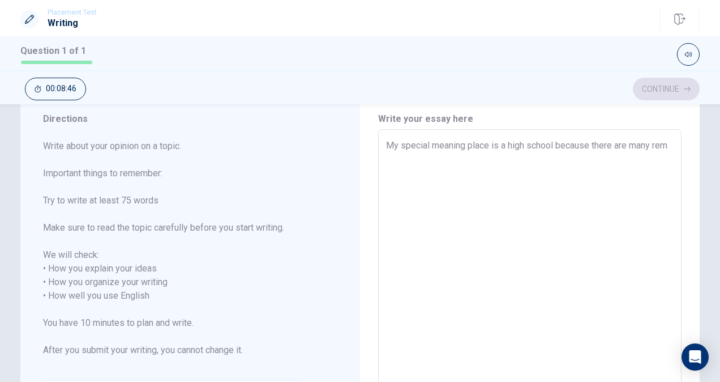
type textarea "x"
type textarea "My special meaning place is a high school because there are many reme"
type textarea "x"
type textarea "My special meaning place is a high school because there are many remen"
type textarea "x"
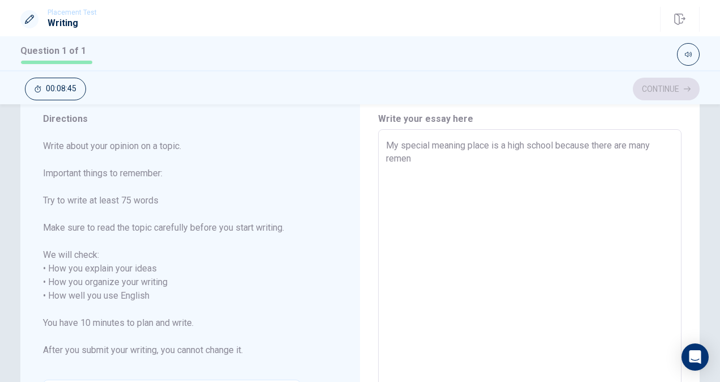
type textarea "My special meaning place is a high school because there are many remenb"
type textarea "x"
type textarea "My special meaning place is a high school because there are many remenbe"
type textarea "x"
type textarea "My special meaning place is a high school because there are many remenber"
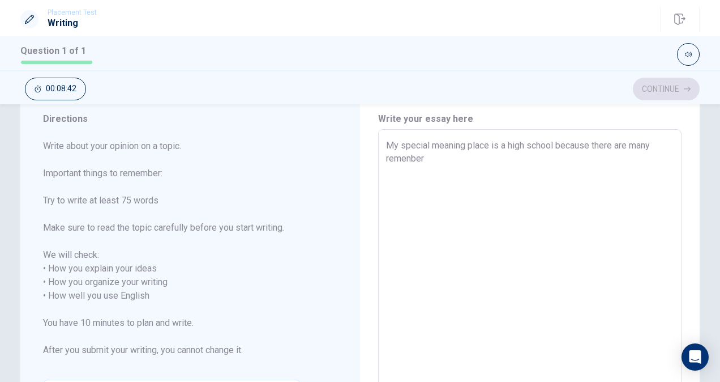
type textarea "x"
type textarea "My special meaning place is a high school because there are many remenber."
type textarea "x"
type textarea "My special meaning place is a high school because there are many remenber."
type textarea "x"
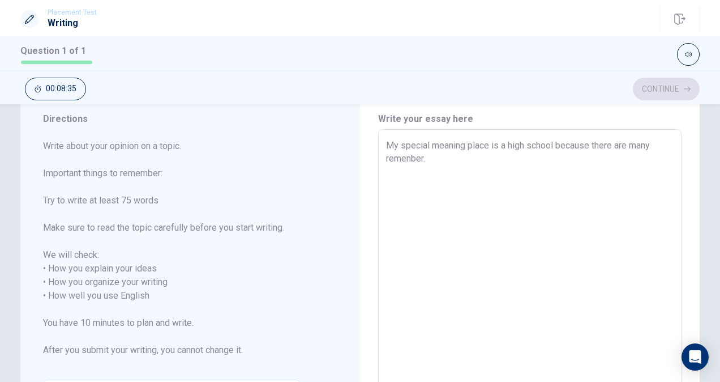
type textarea "My special meaning place is a high school because there are many remenber. I"
type textarea "x"
type textarea "My special meaning place is a high school because there are many remenber. I"
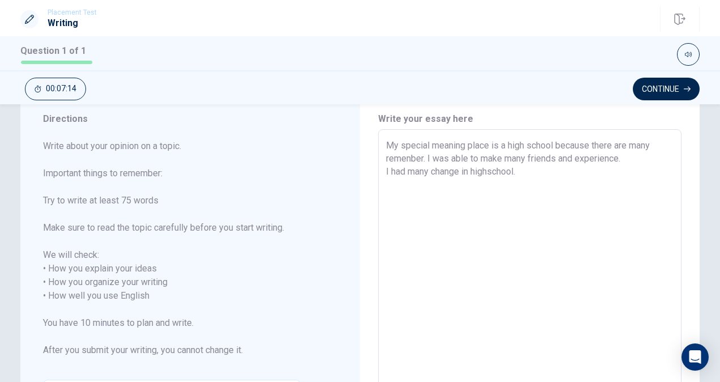
click at [489, 170] on textarea "My special meaning place is a high school because there are many remenber. I wa…" at bounding box center [530, 289] width 288 height 301
click at [528, 169] on textarea "My special meaning place is a high school because there are many remenber. I wa…" at bounding box center [530, 289] width 288 height 301
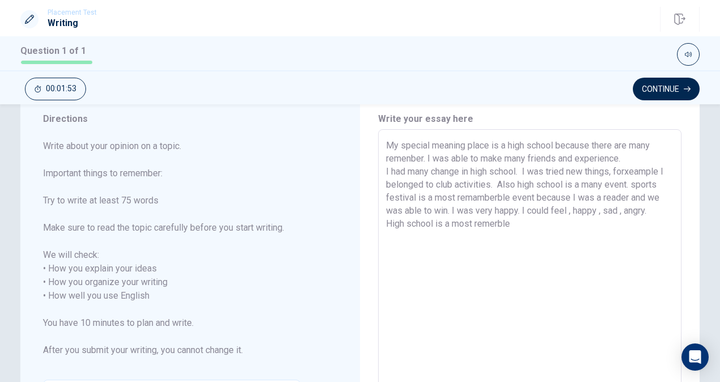
click at [493, 223] on textarea "My special meaning place is a high school because there are many remenber. I wa…" at bounding box center [530, 289] width 288 height 301
click at [536, 212] on textarea "My special meaning place is a high school because there are many remenber. I wa…" at bounding box center [530, 289] width 288 height 301
click at [535, 218] on textarea "My special meaning place is a high school because there are many remenber. I wa…" at bounding box center [530, 289] width 288 height 301
click at [593, 225] on textarea "My special meaning place is a high school because there are many remenber. I wa…" at bounding box center [530, 289] width 288 height 301
click at [624, 227] on textarea "My special meaning place is a high school because there are many remenber. I wa…" at bounding box center [530, 289] width 288 height 301
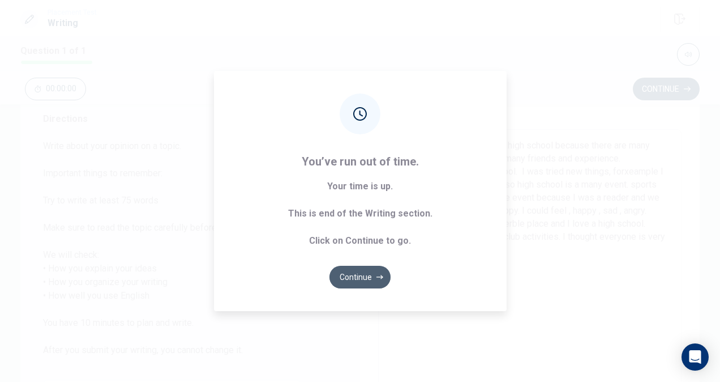
click at [349, 277] on button "Continue" at bounding box center [360, 277] width 61 height 23
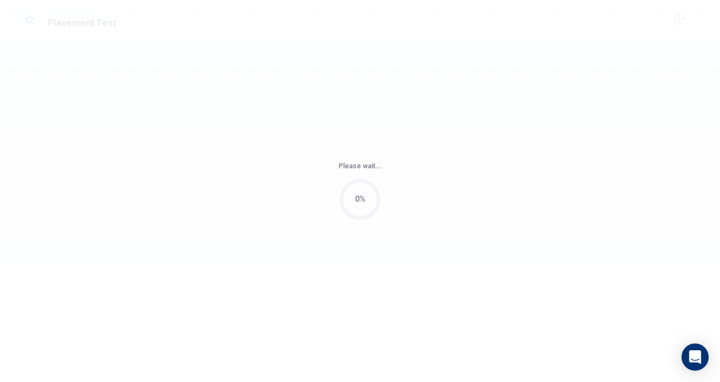
scroll to position [0, 0]
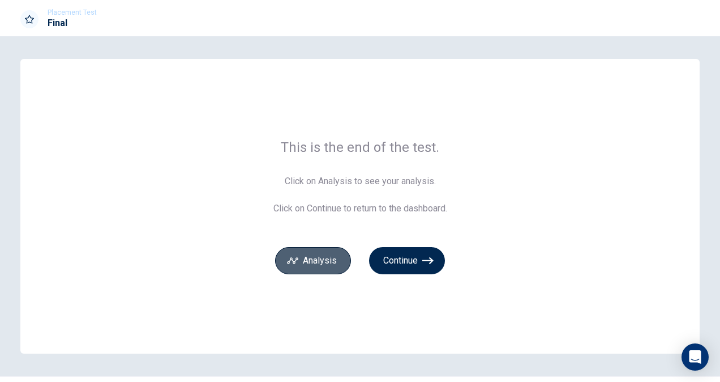
click at [310, 262] on button "Analysis" at bounding box center [313, 260] width 76 height 27
